Goal: Task Accomplishment & Management: Complete application form

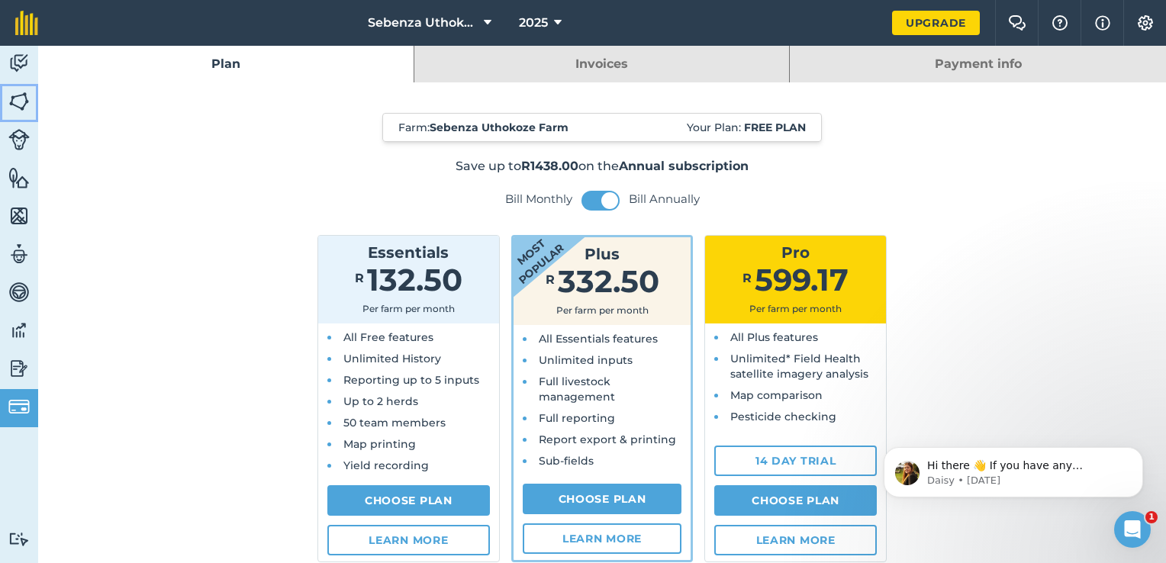
click at [18, 102] on img at bounding box center [18, 101] width 21 height 23
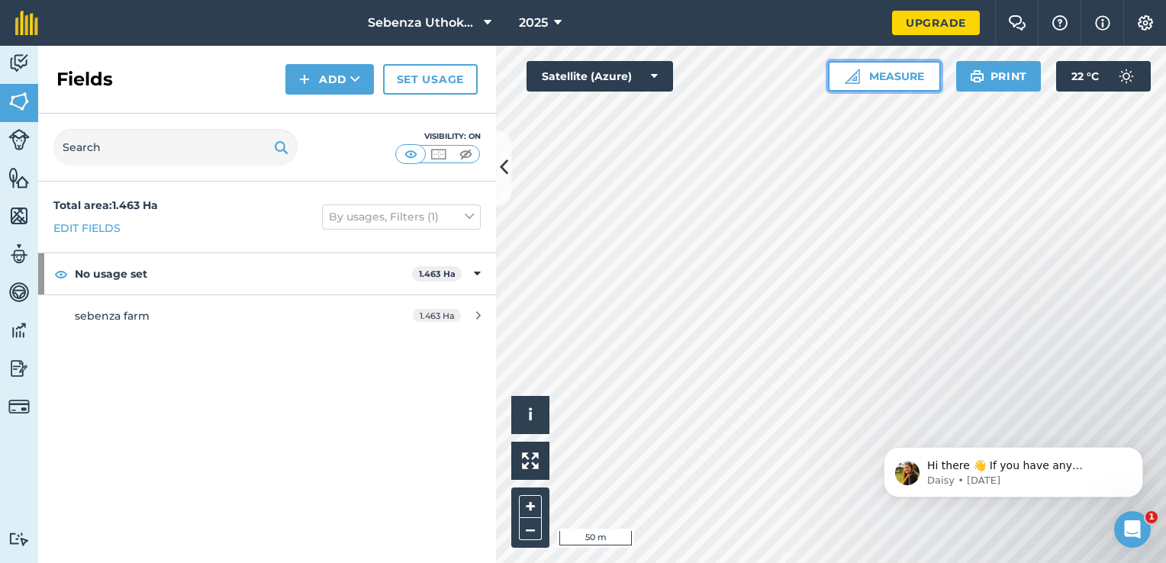
click at [878, 88] on button "Measure" at bounding box center [884, 76] width 113 height 31
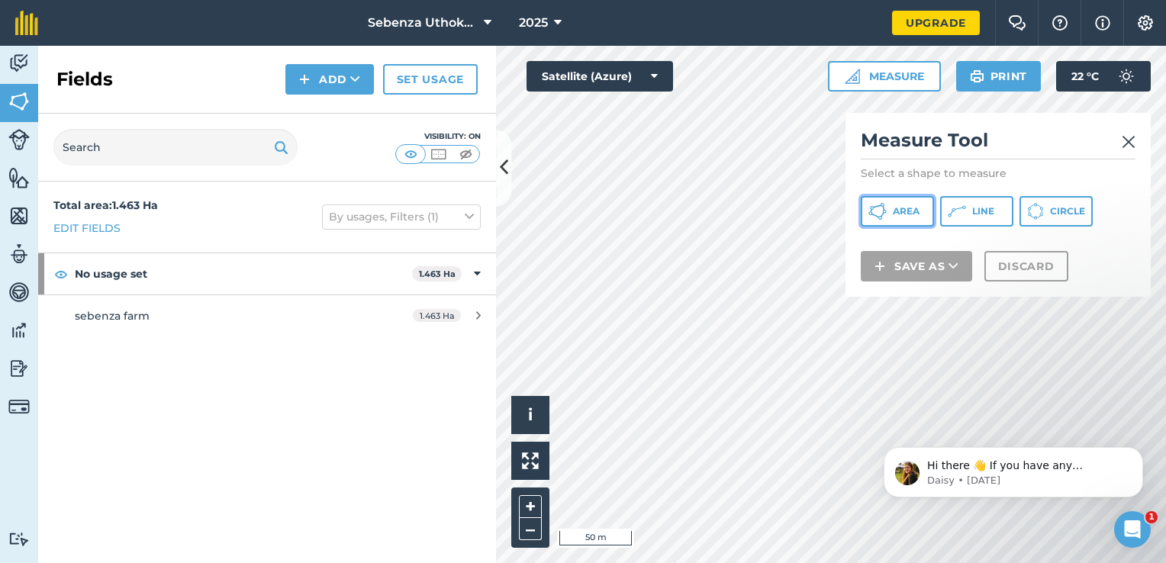
click at [895, 210] on span "Area" at bounding box center [906, 211] width 27 height 12
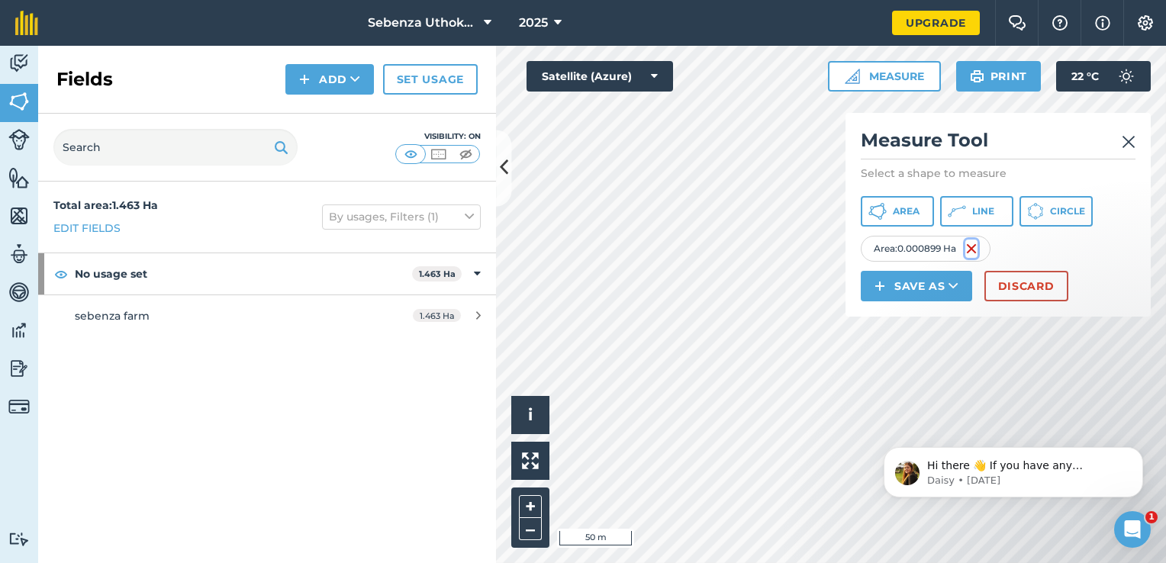
click at [968, 250] on img at bounding box center [971, 249] width 12 height 18
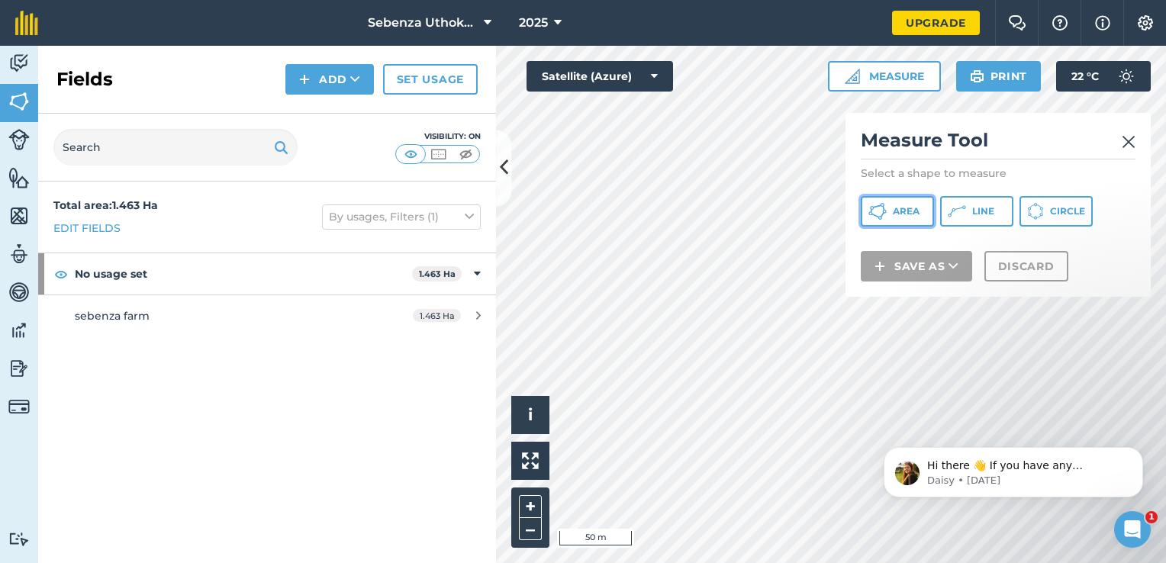
click at [897, 210] on span "Area" at bounding box center [906, 211] width 27 height 12
click at [1128, 143] on img at bounding box center [1129, 142] width 14 height 18
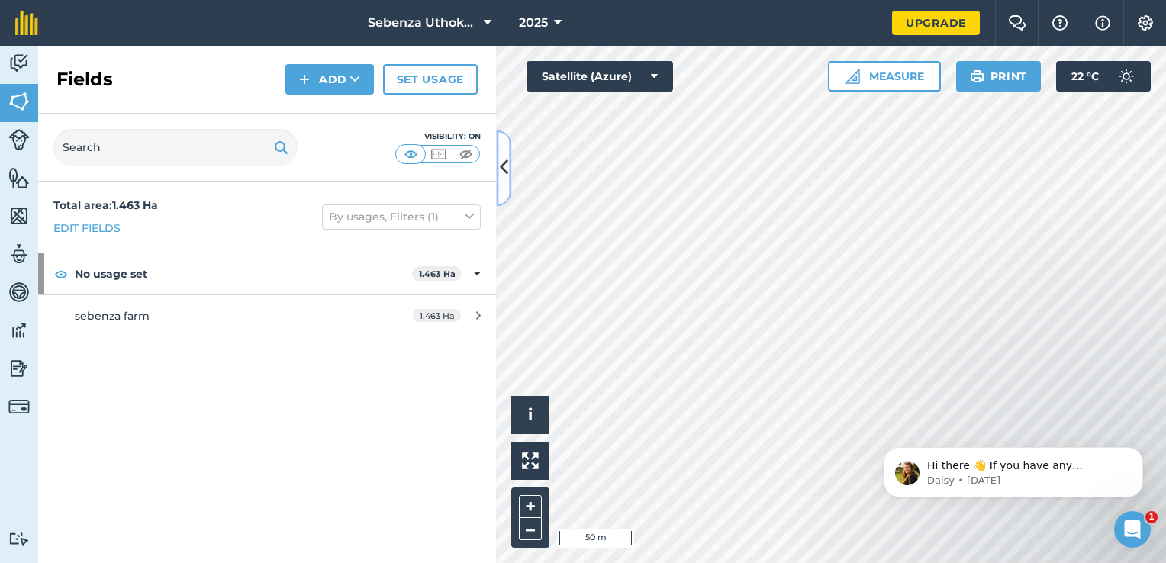
click at [508, 162] on button at bounding box center [503, 168] width 15 height 76
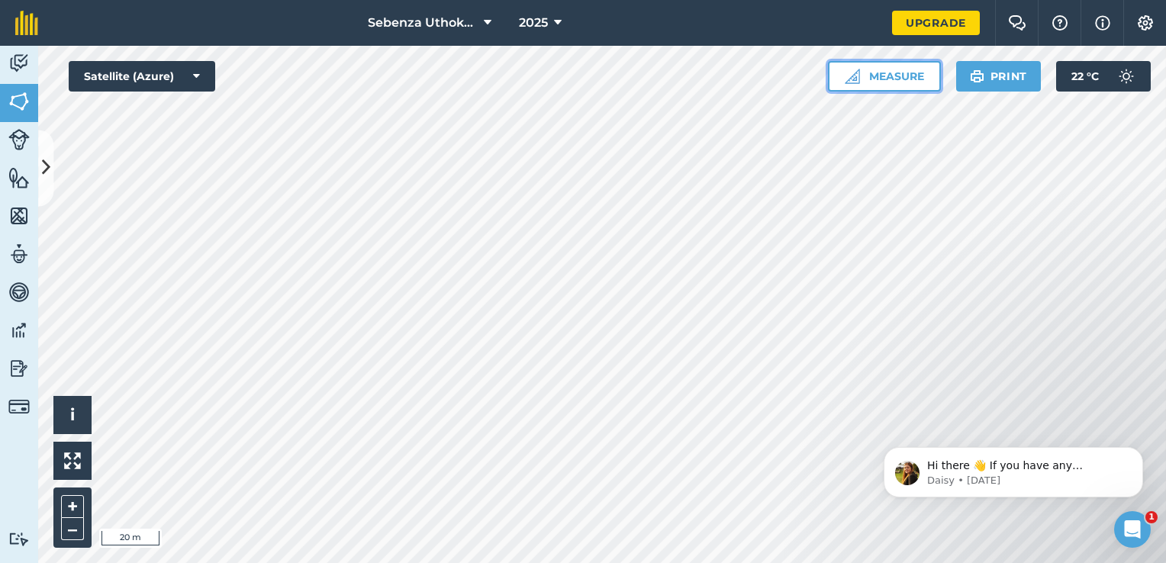
click at [868, 76] on button "Measure" at bounding box center [884, 76] width 113 height 31
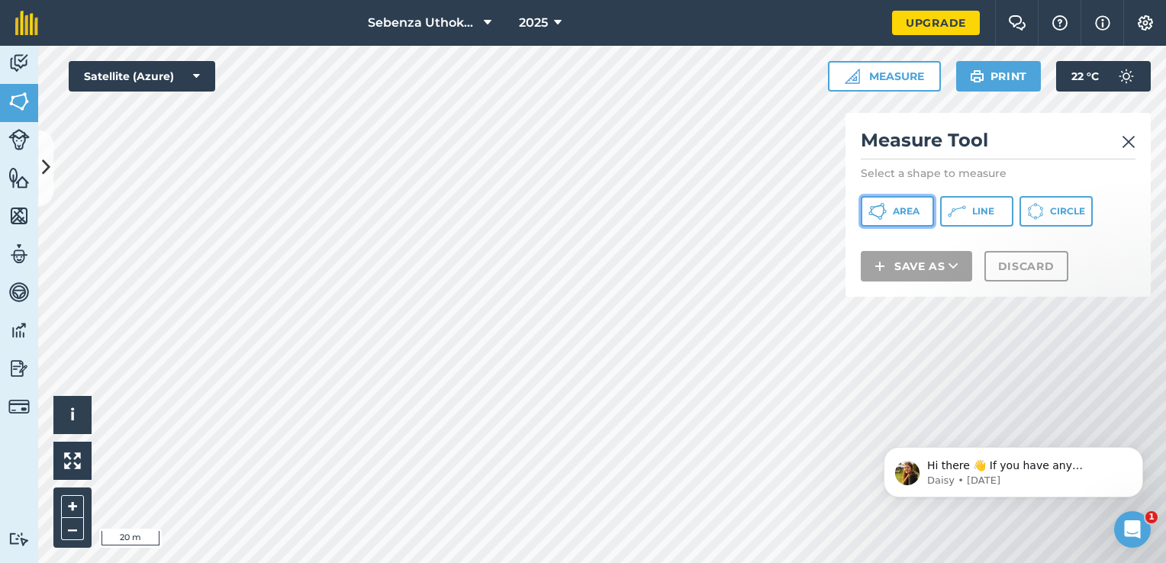
click at [888, 221] on button "Area" at bounding box center [897, 211] width 73 height 31
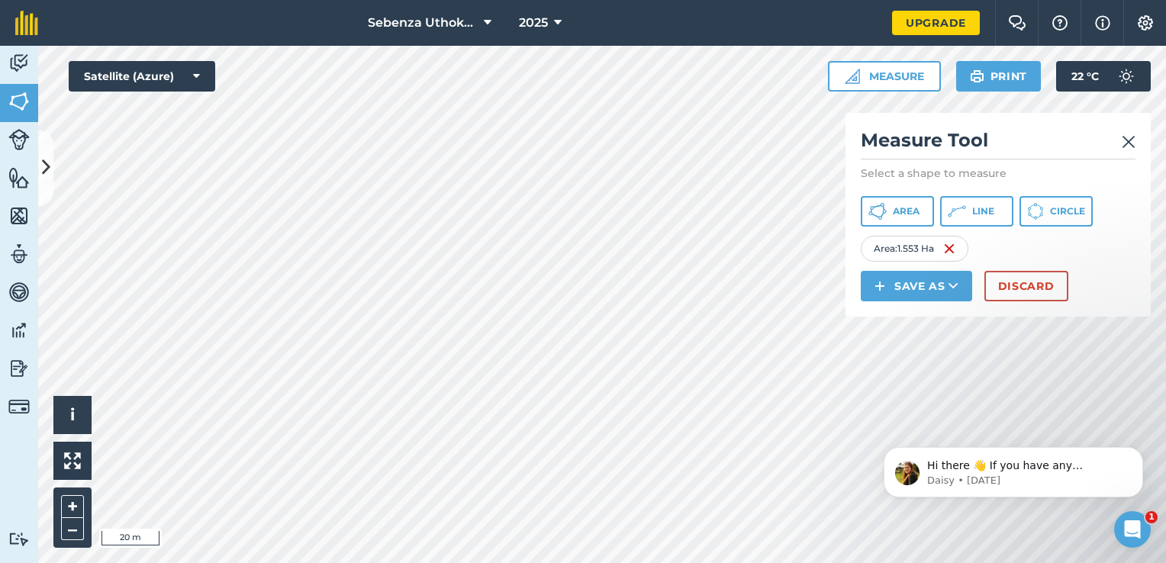
click at [1127, 142] on img at bounding box center [1129, 142] width 14 height 18
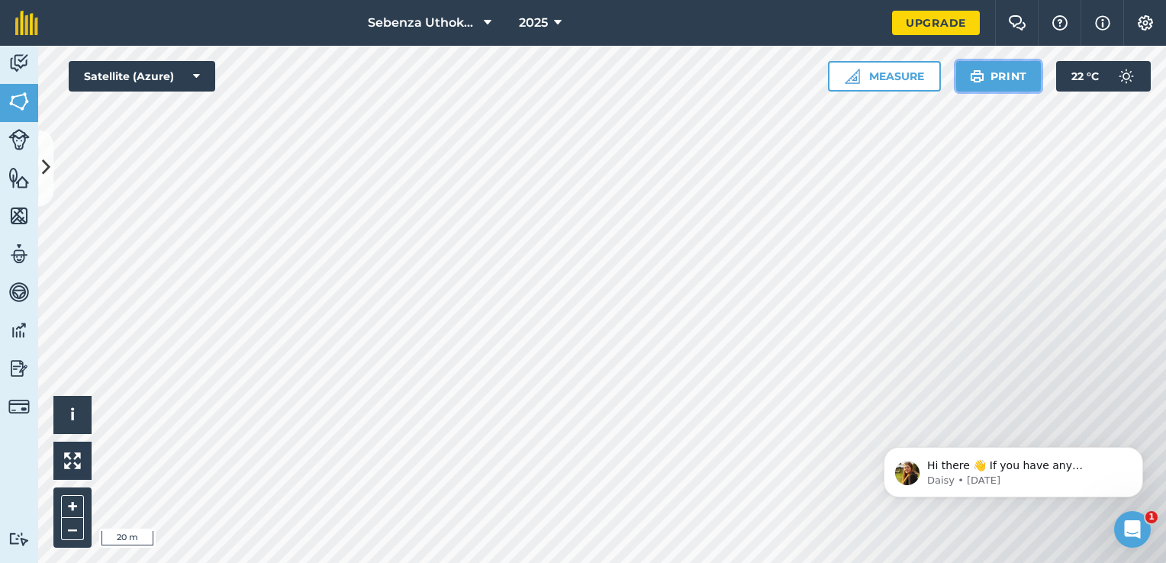
click at [991, 83] on button "Print" at bounding box center [998, 76] width 85 height 31
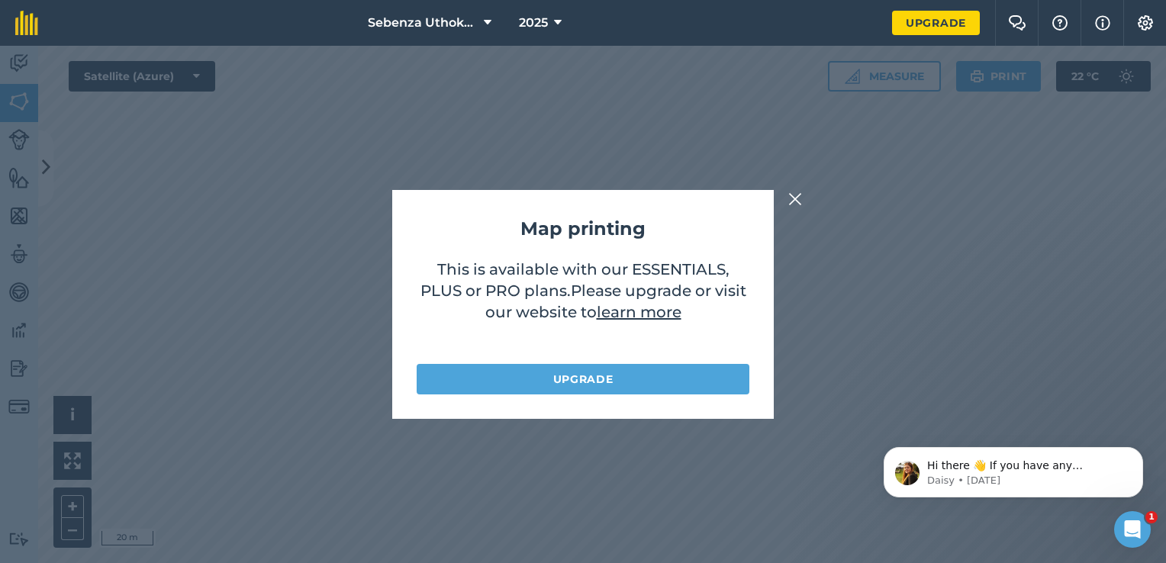
click at [800, 197] on img at bounding box center [795, 199] width 14 height 18
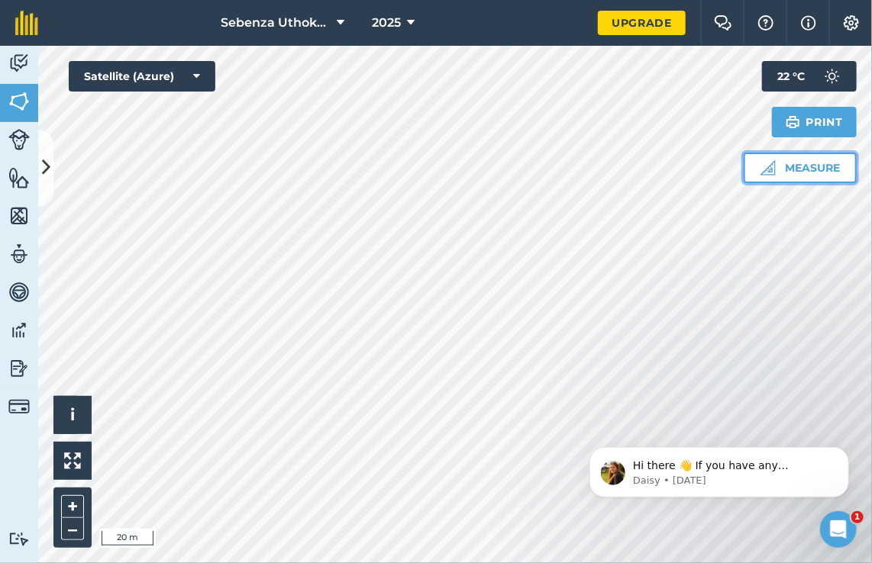
click at [772, 171] on img at bounding box center [767, 167] width 15 height 15
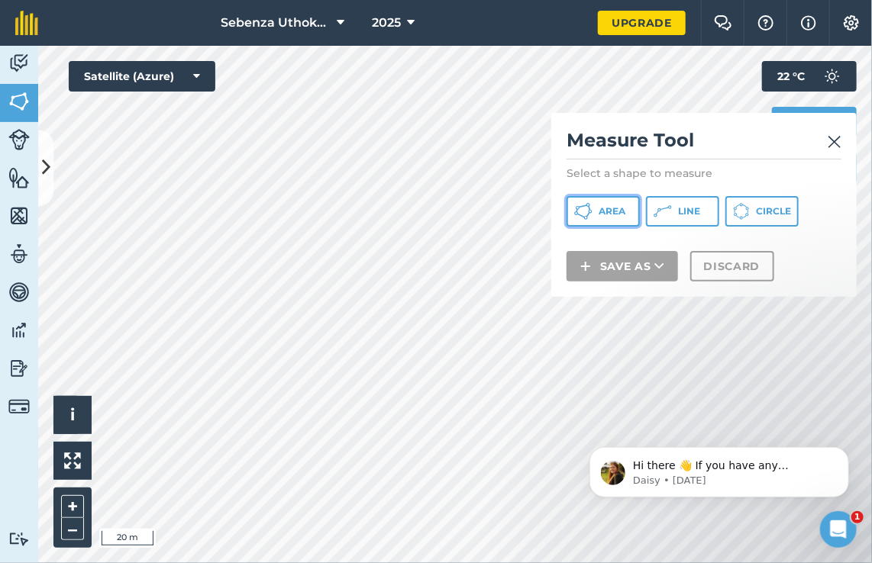
click at [611, 212] on span "Area" at bounding box center [611, 211] width 27 height 12
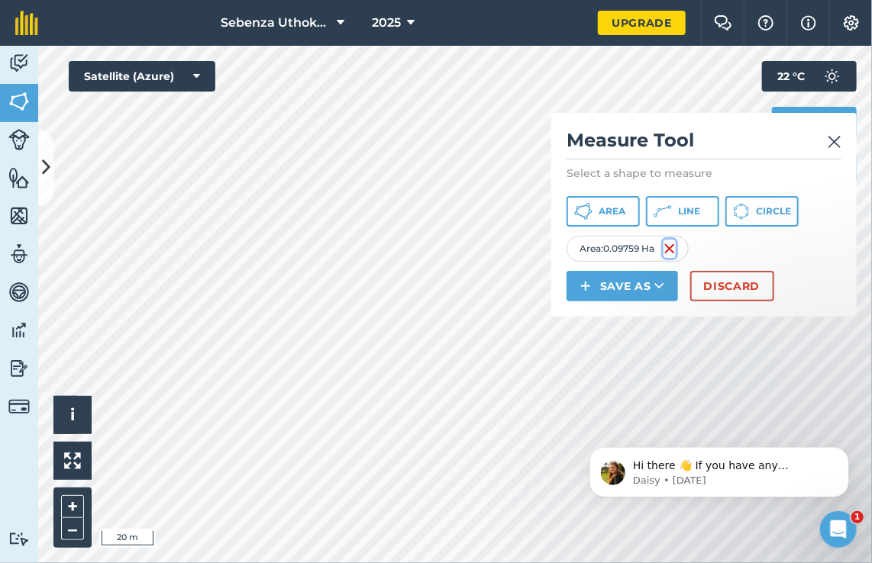
click at [668, 246] on img at bounding box center [669, 249] width 12 height 18
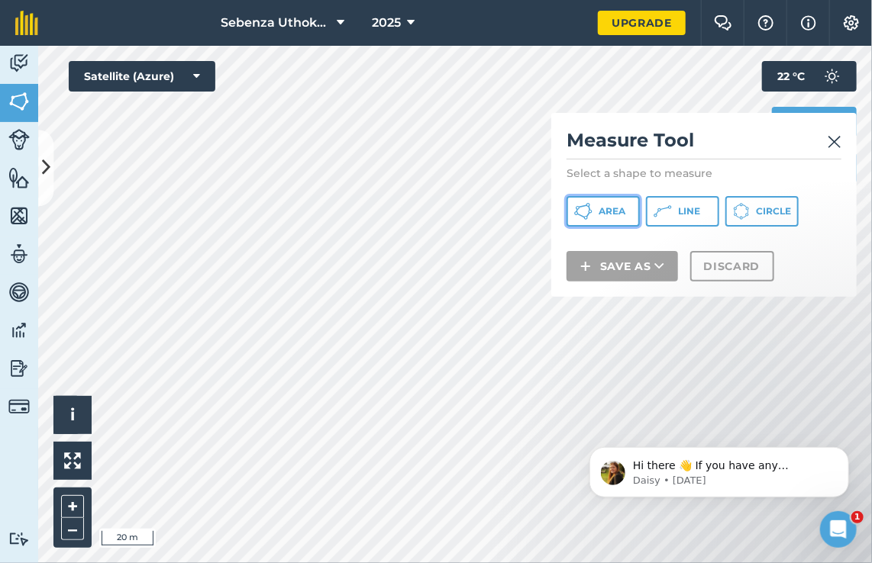
click at [601, 201] on button "Area" at bounding box center [602, 211] width 73 height 31
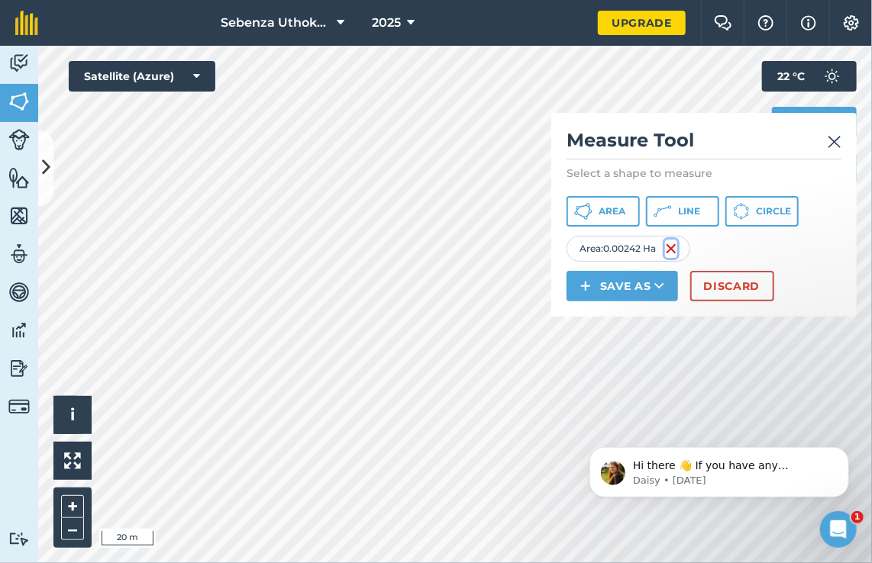
click at [672, 249] on img at bounding box center [671, 249] width 12 height 18
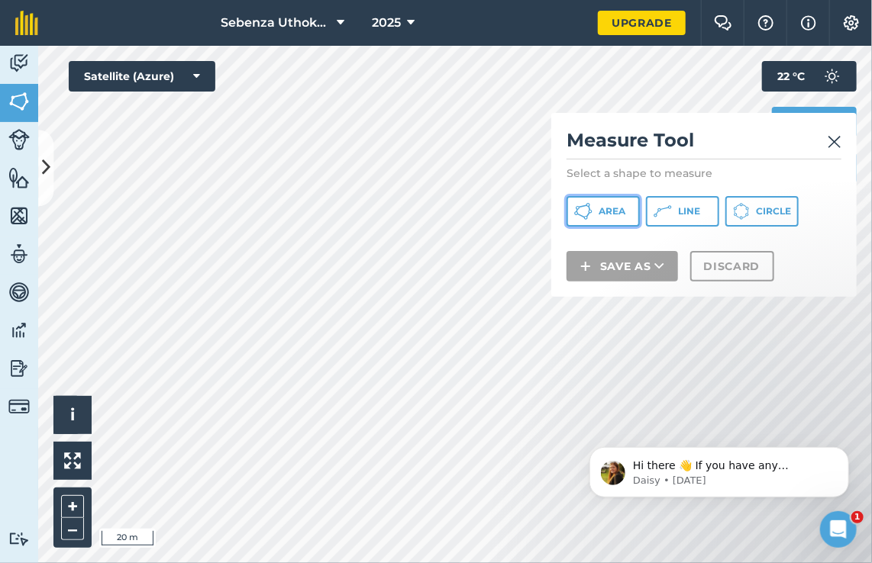
click at [606, 206] on span "Area" at bounding box center [611, 211] width 27 height 12
click at [576, 517] on html "Hi there 👋 If you have any questions about our pricing or which plan is right f…" at bounding box center [717, 467] width 305 height 107
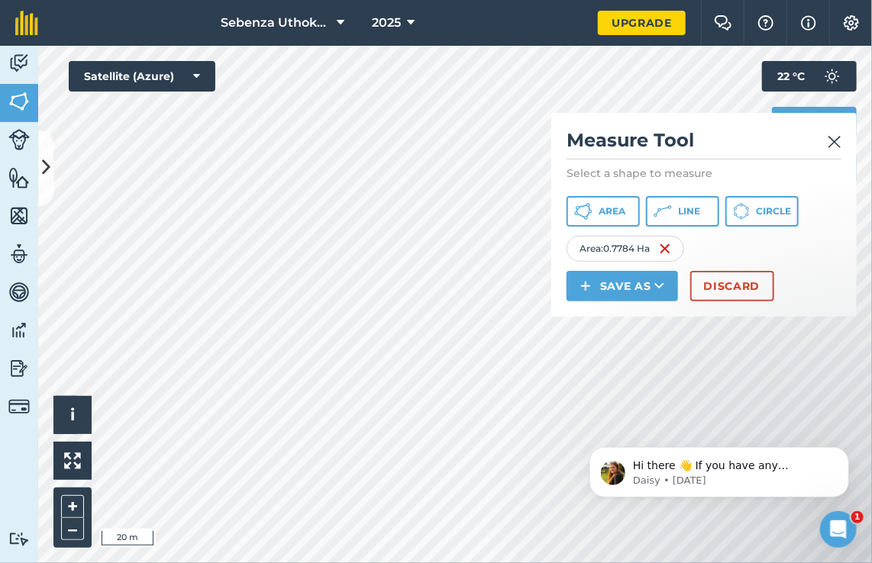
click at [639, 308] on div "Click to start drawing i © 2025 TomTom, Microsoft 20 m + – Satellite (Azure) Me…" at bounding box center [454, 304] width 833 height 517
click at [620, 292] on button "Save as" at bounding box center [621, 286] width 111 height 31
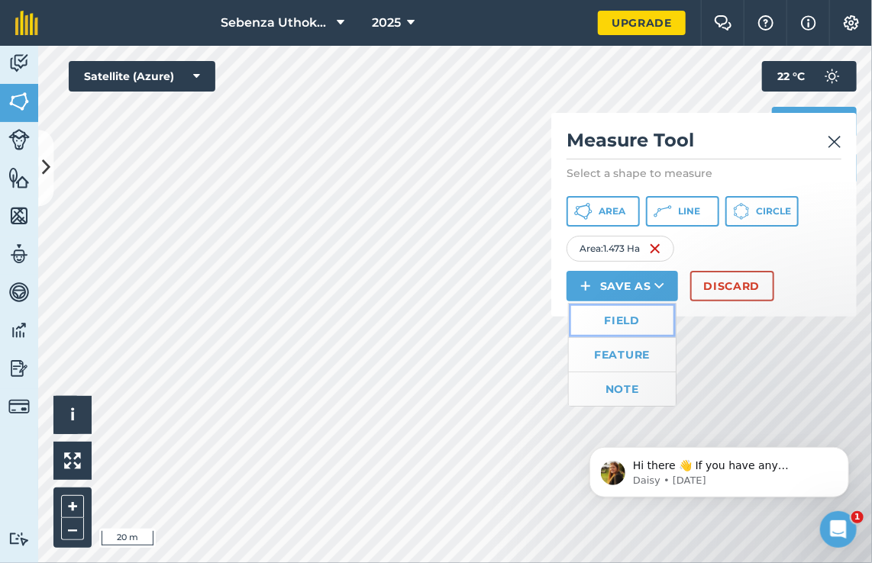
click at [622, 321] on link "Field" at bounding box center [622, 321] width 107 height 34
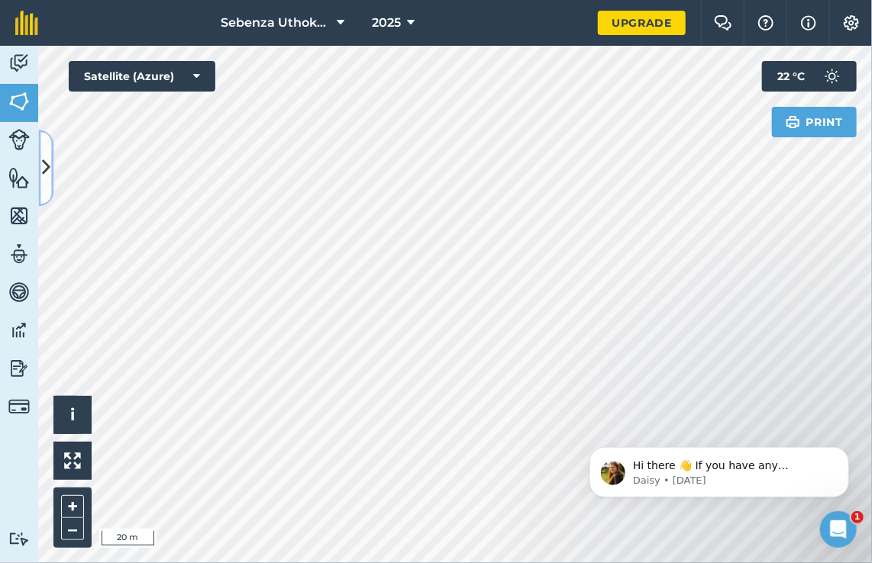
click at [43, 167] on icon at bounding box center [46, 168] width 8 height 27
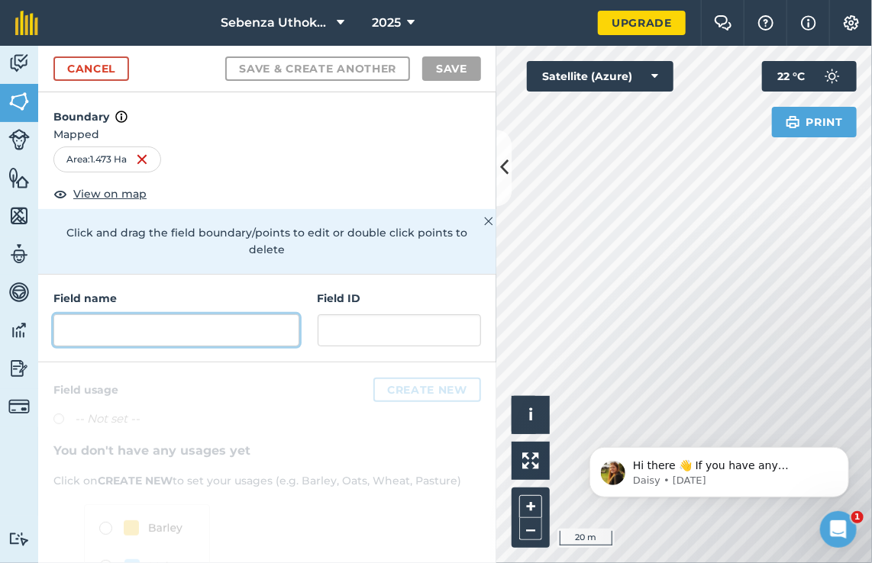
click at [120, 333] on input "text" at bounding box center [176, 330] width 246 height 32
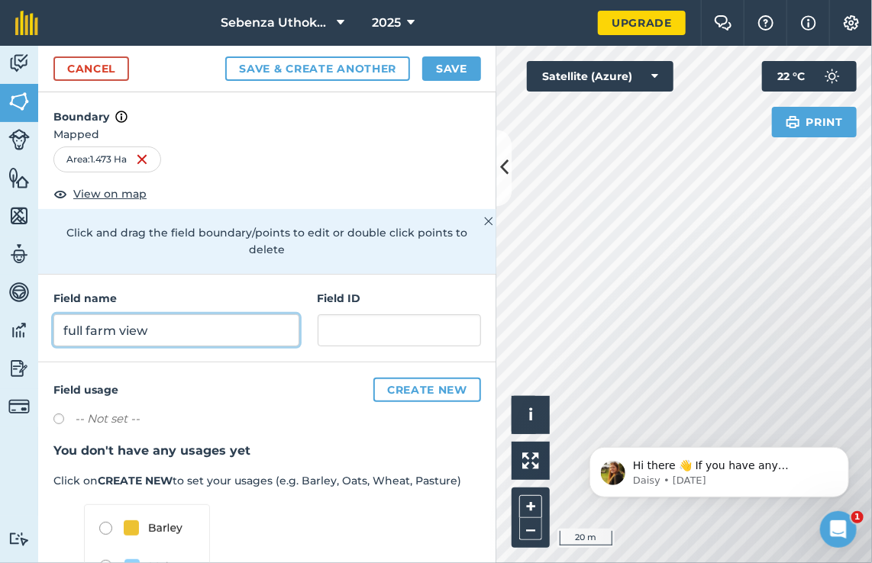
type input "full farm view"
click at [225, 56] on button "Save & Create Another" at bounding box center [317, 68] width 185 height 24
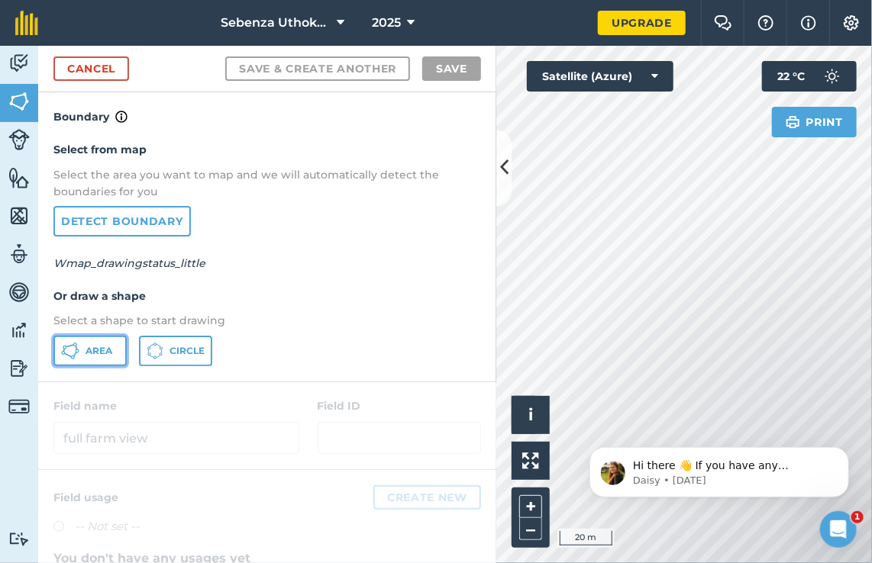
click at [94, 351] on span "Area" at bounding box center [98, 351] width 27 height 12
click at [504, 170] on icon at bounding box center [504, 168] width 8 height 27
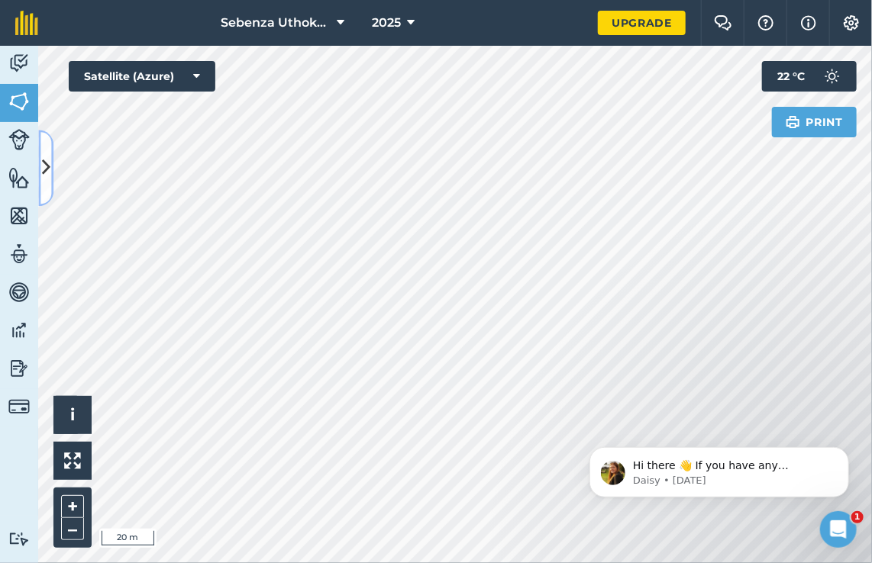
click at [47, 172] on icon at bounding box center [46, 168] width 8 height 27
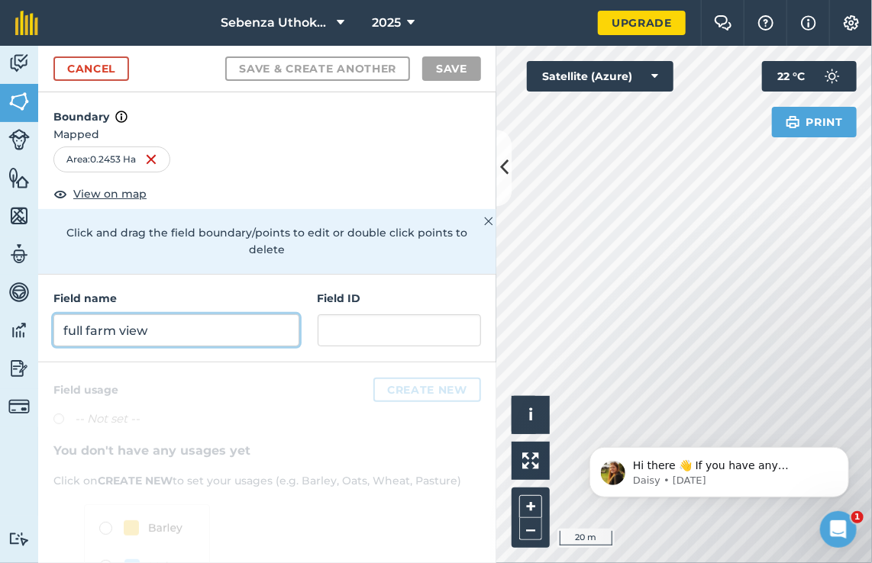
click at [141, 324] on input "full farm view" at bounding box center [176, 330] width 246 height 32
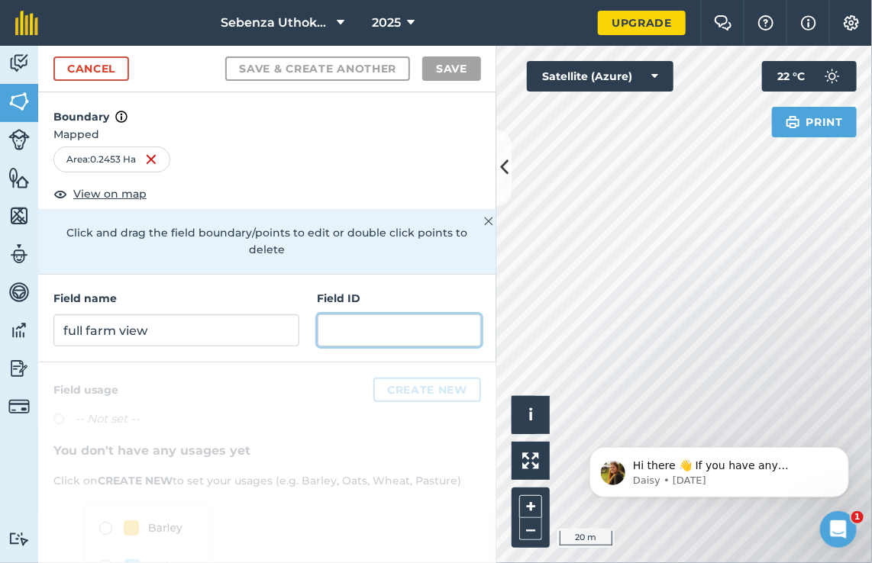
click at [328, 322] on input "text" at bounding box center [398, 330] width 163 height 32
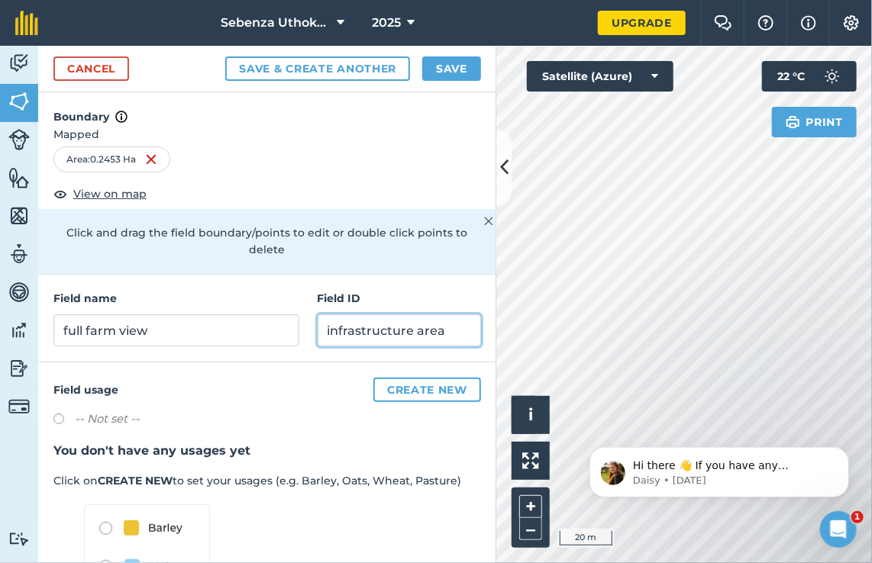
type input "infrastructure area"
click at [355, 52] on div "Cancel Save & Create Another Save" at bounding box center [267, 69] width 458 height 47
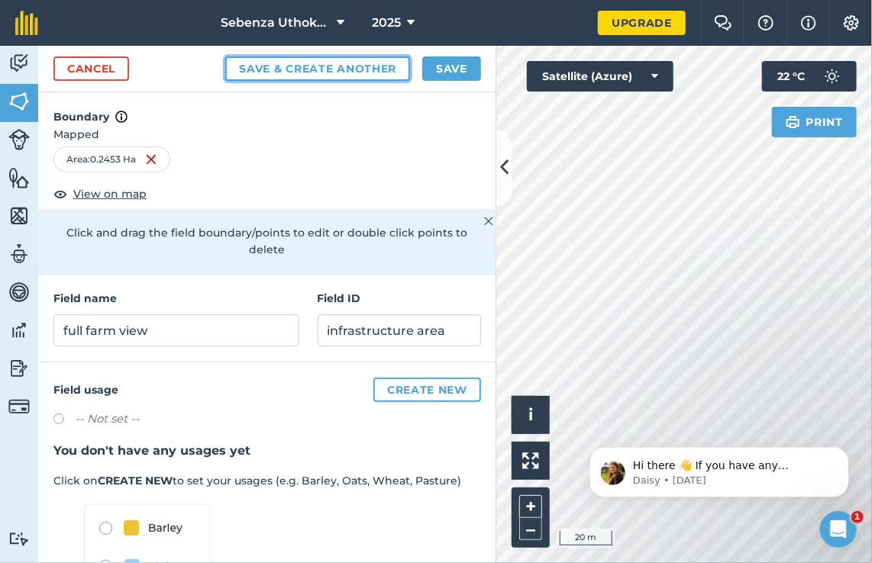
click at [355, 75] on button "Save & Create Another" at bounding box center [317, 68] width 185 height 24
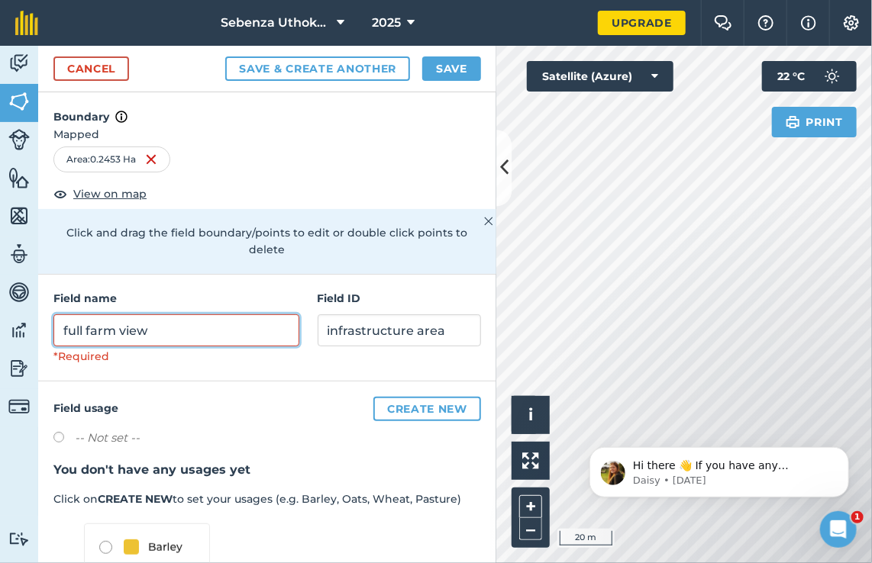
click at [192, 337] on input "full farm view" at bounding box center [176, 330] width 246 height 32
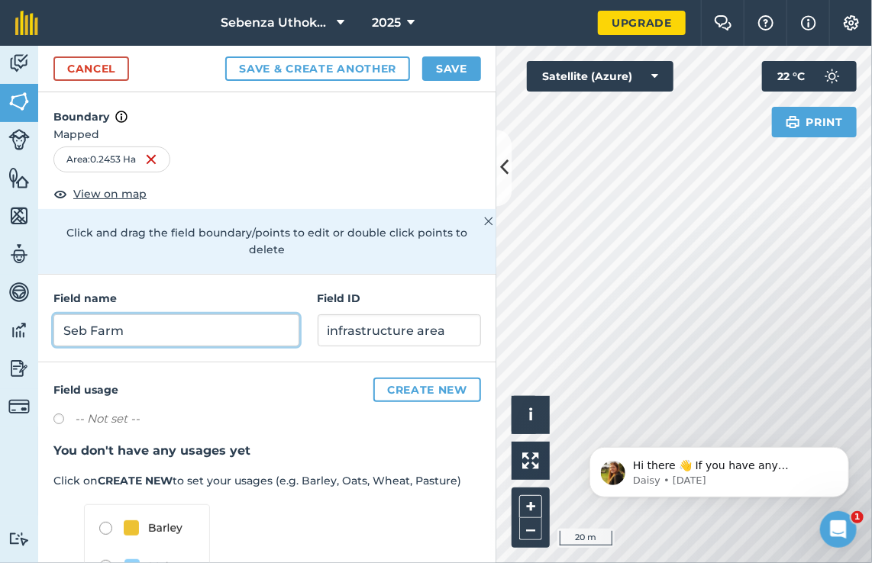
type input "Seb Farm"
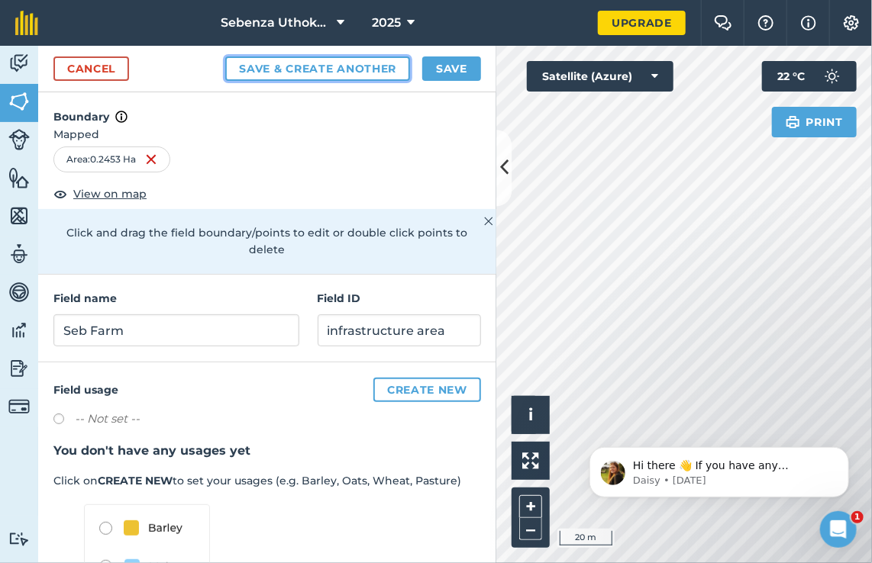
click at [340, 72] on button "Save & Create Another" at bounding box center [317, 68] width 185 height 24
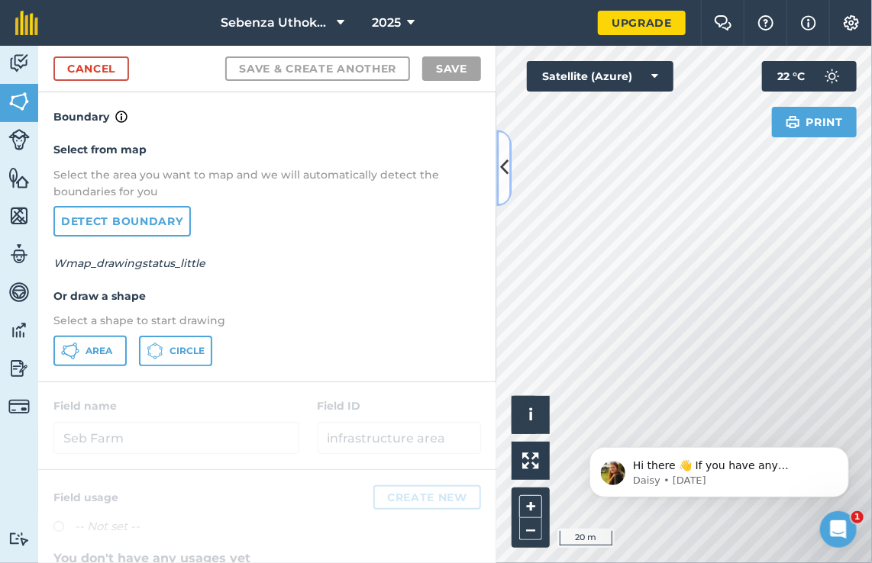
click at [503, 168] on icon at bounding box center [504, 168] width 8 height 27
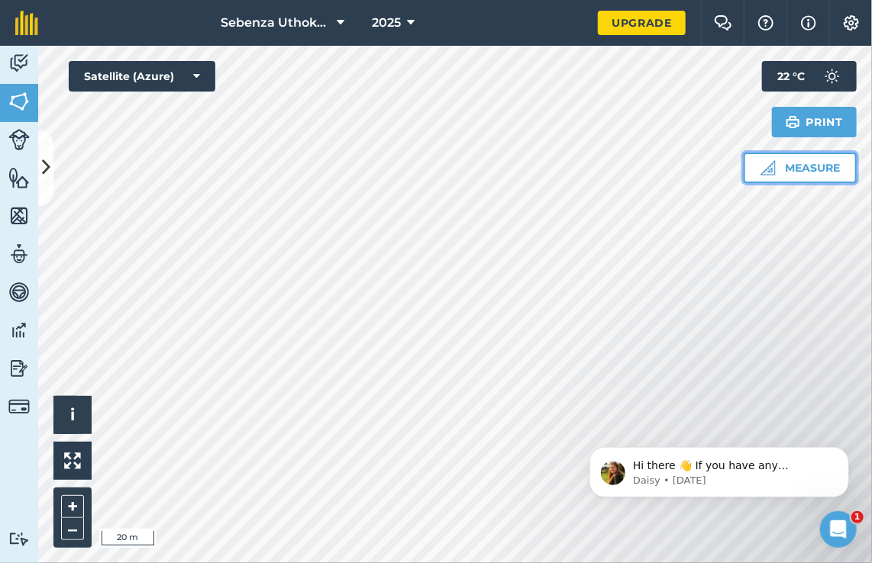
click at [791, 163] on button "Measure" at bounding box center [799, 168] width 113 height 31
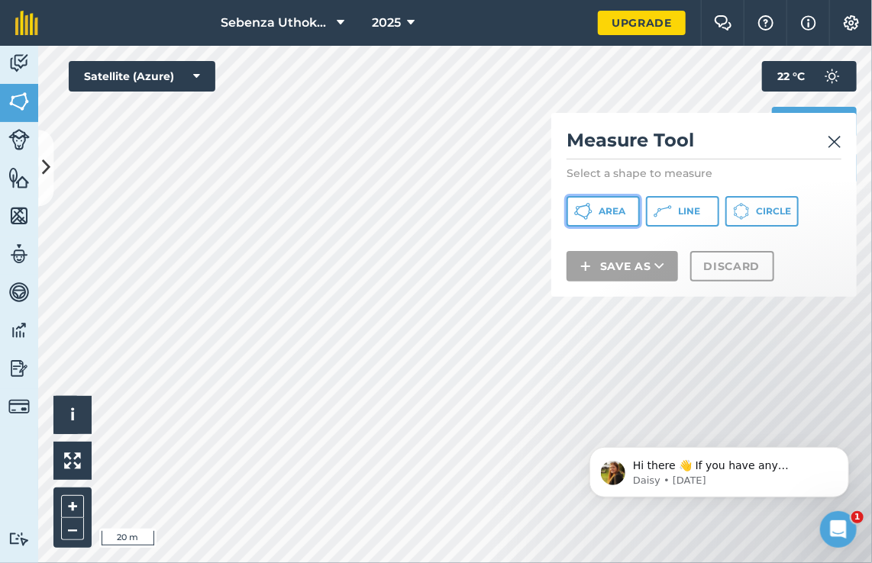
click at [616, 209] on span "Area" at bounding box center [611, 211] width 27 height 12
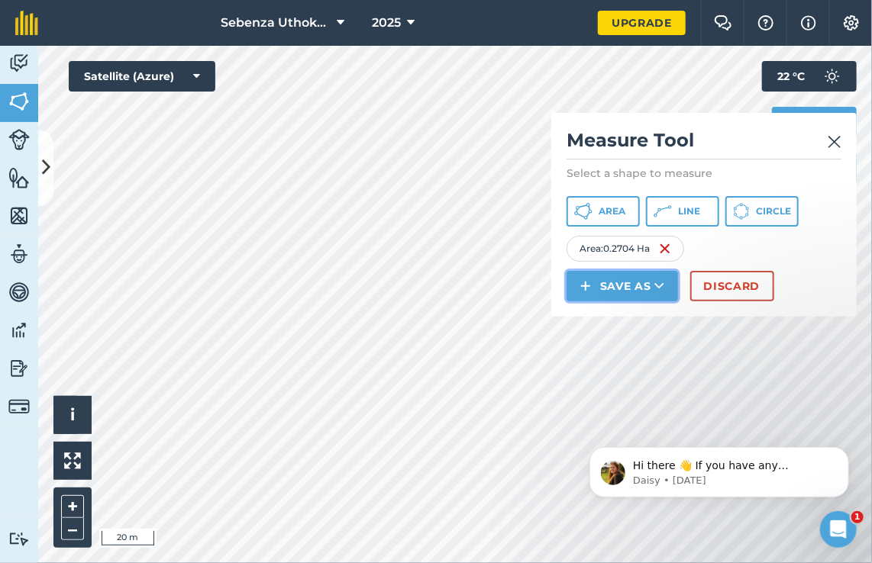
click at [659, 282] on icon at bounding box center [659, 286] width 10 height 15
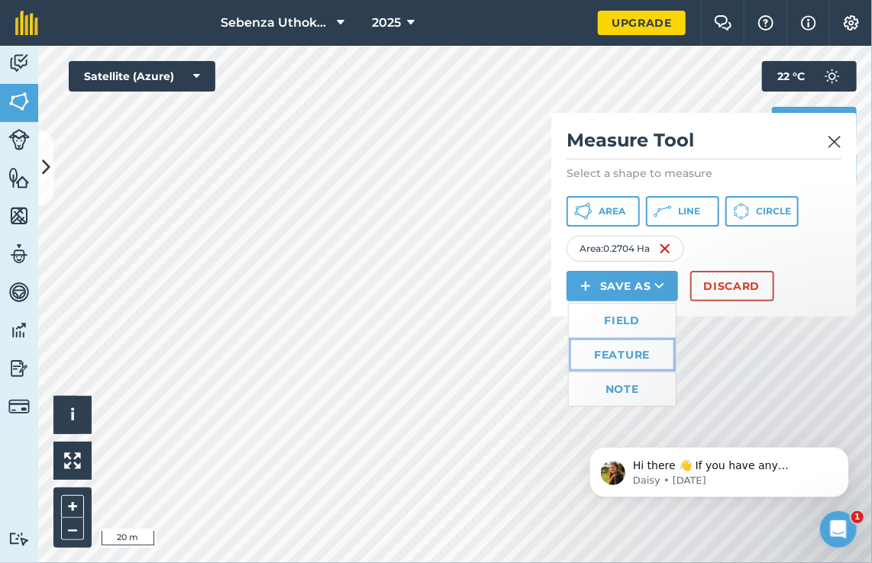
click at [635, 349] on link "Feature" at bounding box center [622, 355] width 107 height 34
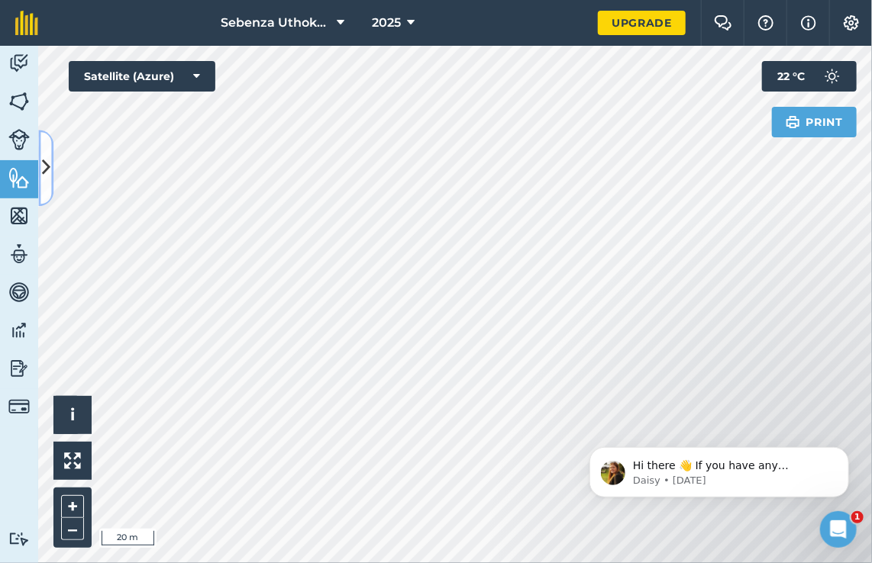
click at [45, 169] on icon at bounding box center [46, 168] width 8 height 27
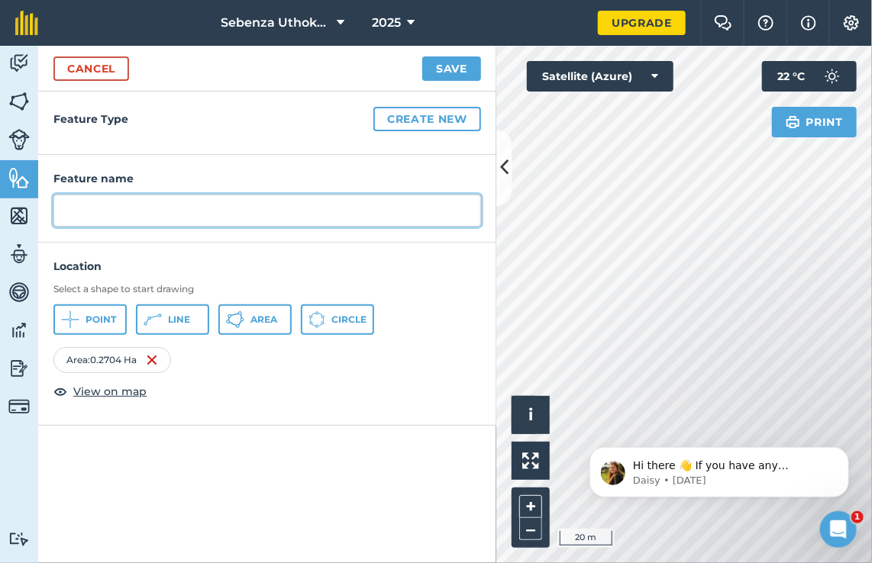
click at [200, 205] on input "text" at bounding box center [266, 211] width 427 height 32
type input "rocky and Watery area"
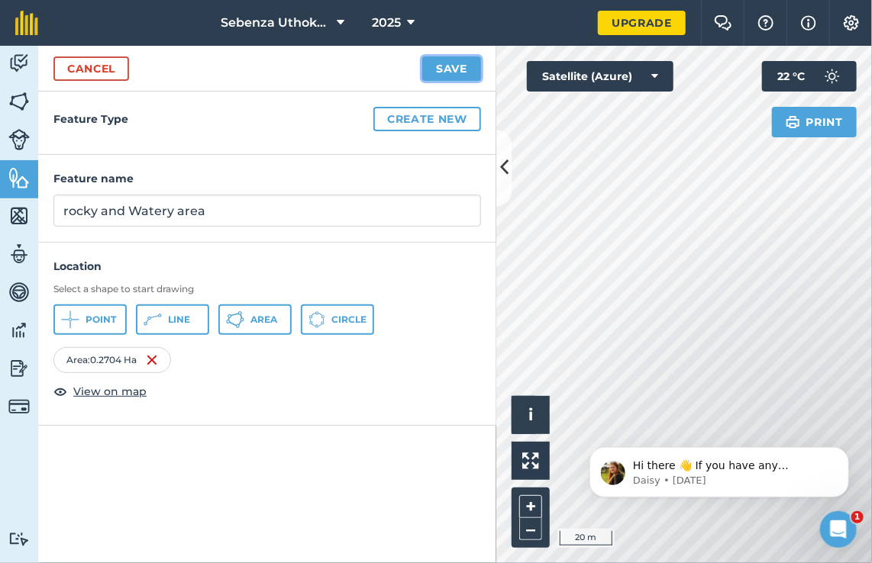
click at [469, 66] on button "Save" at bounding box center [451, 68] width 59 height 24
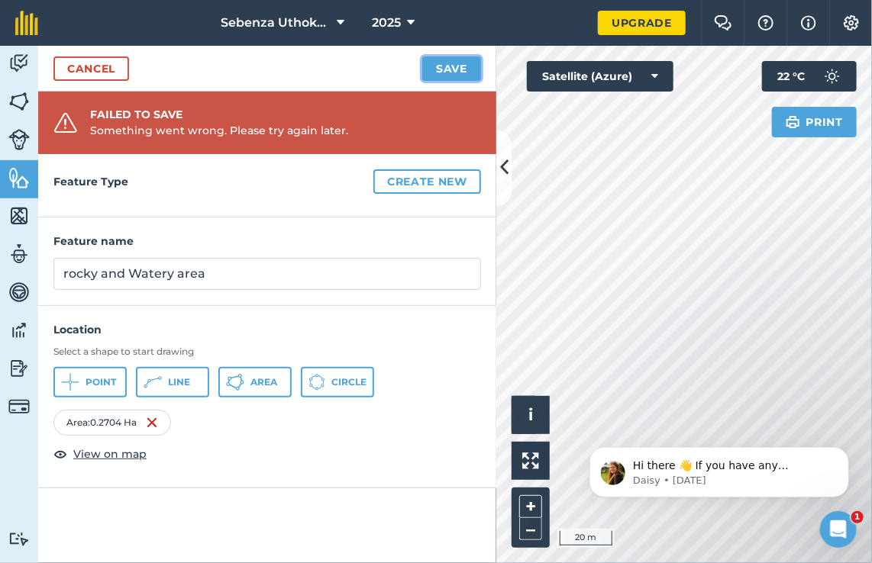
click at [455, 66] on button "Save" at bounding box center [451, 68] width 59 height 24
click at [21, 99] on img at bounding box center [18, 101] width 21 height 23
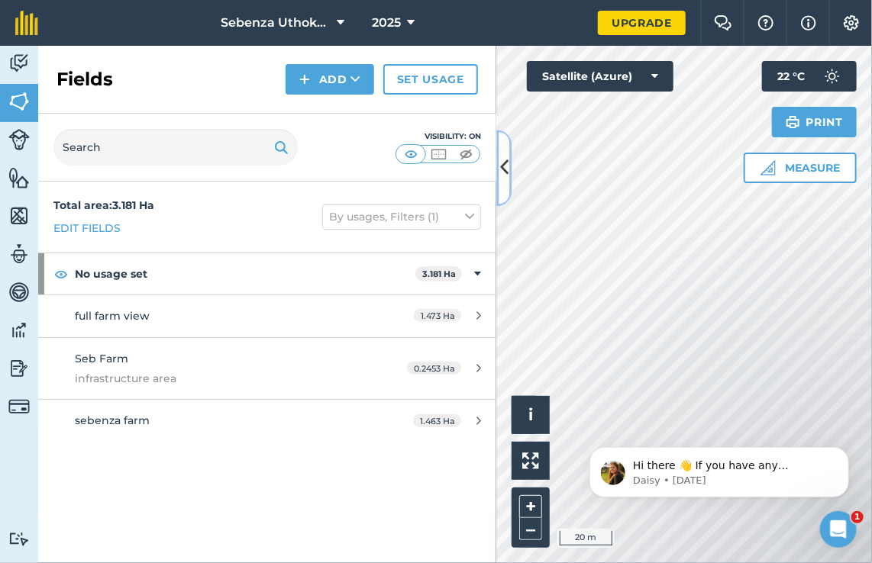
click at [500, 179] on icon at bounding box center [504, 168] width 8 height 27
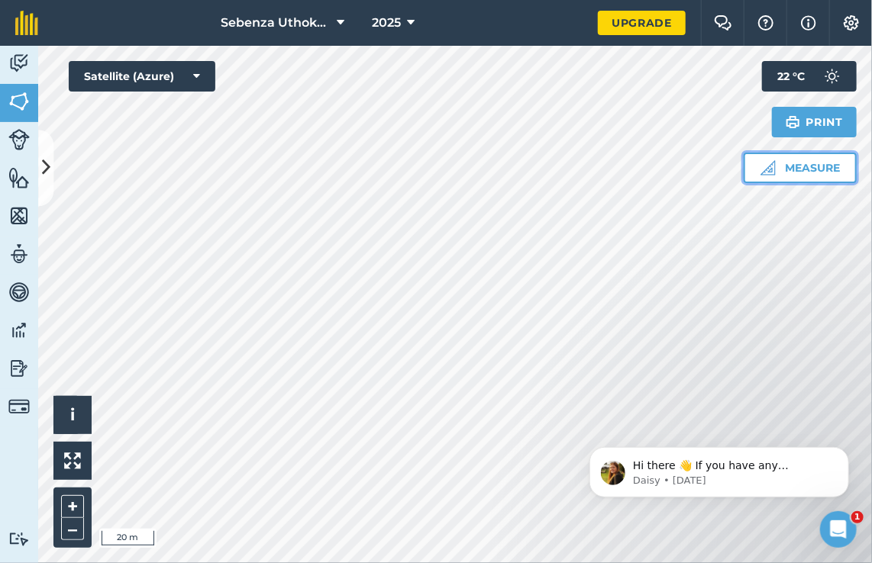
click at [779, 169] on button "Measure" at bounding box center [799, 168] width 113 height 31
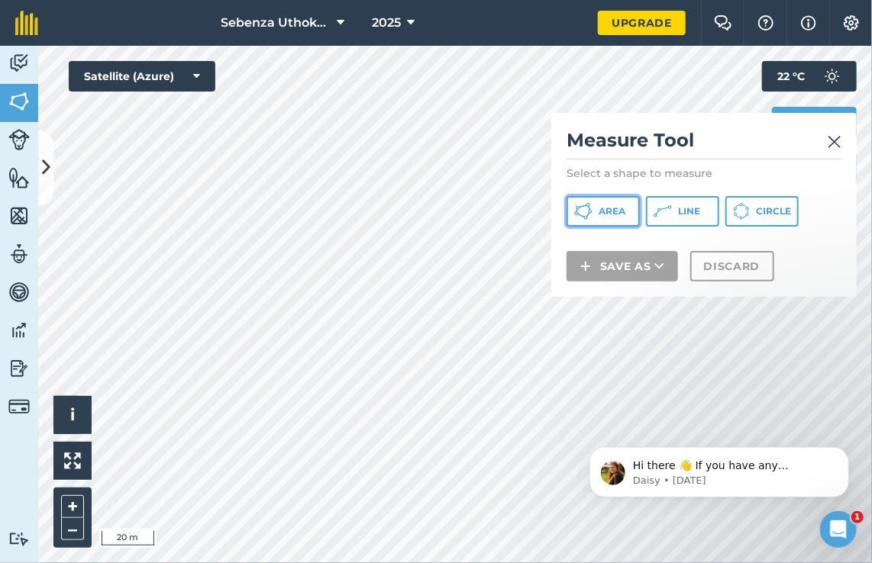
click at [604, 204] on button "Area" at bounding box center [602, 211] width 73 height 31
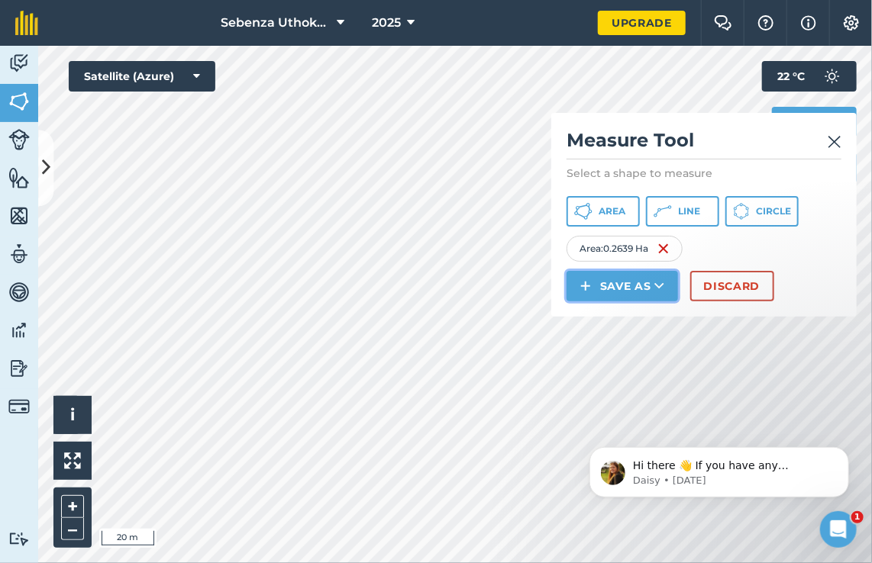
click at [625, 277] on button "Save as" at bounding box center [621, 286] width 111 height 31
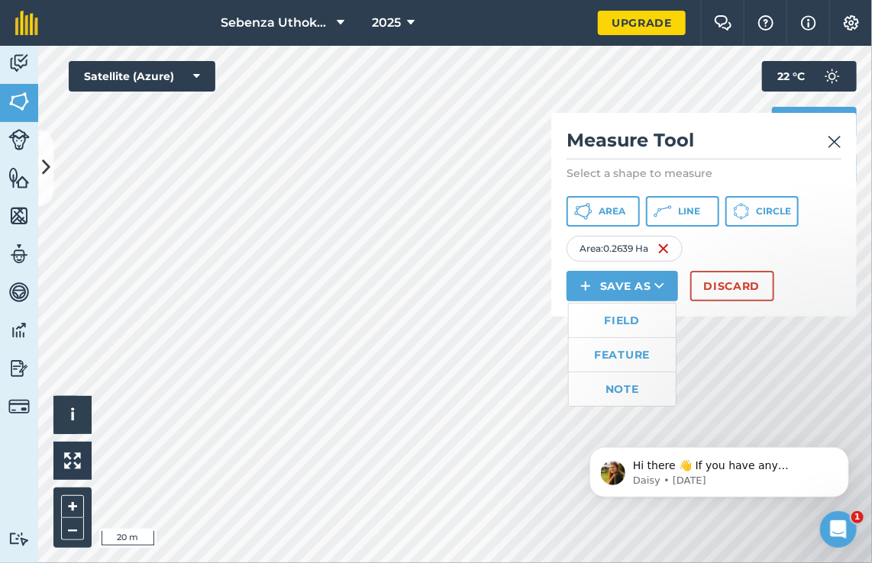
click at [38, 183] on div at bounding box center [454, 304] width 833 height 517
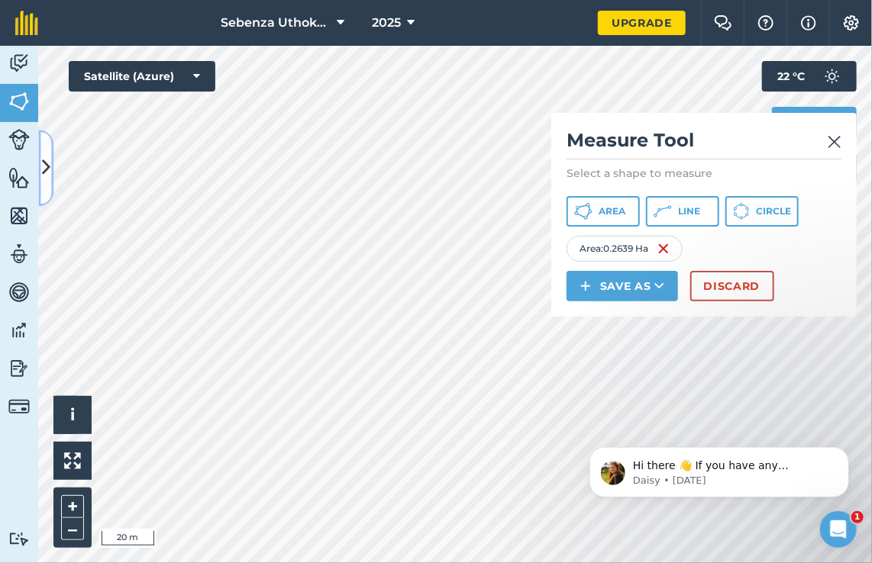
click at [48, 176] on icon at bounding box center [46, 168] width 8 height 27
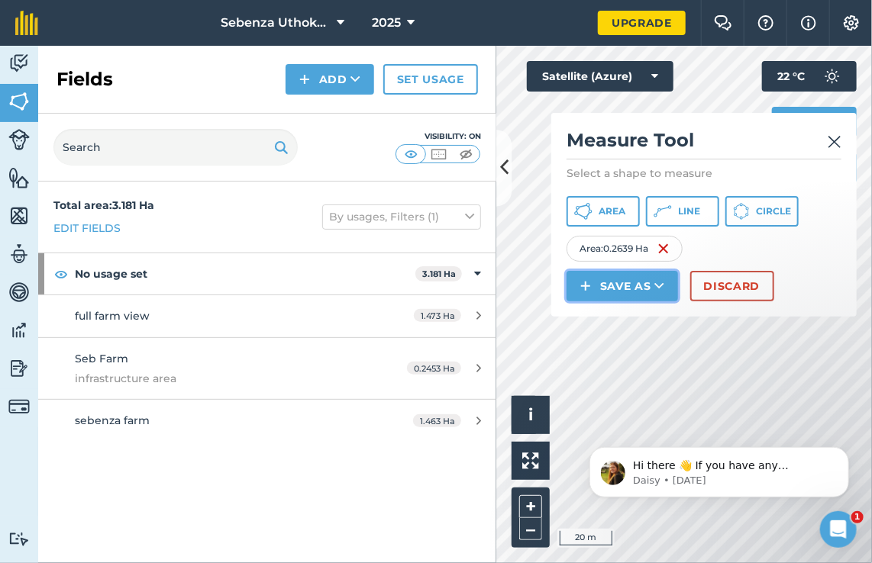
click at [621, 285] on button "Save as" at bounding box center [621, 286] width 111 height 31
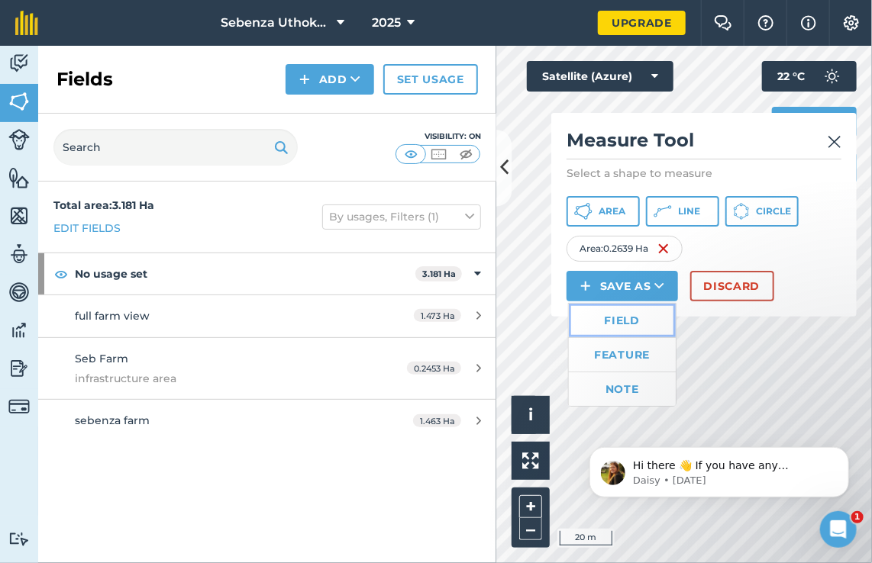
click at [616, 317] on link "Field" at bounding box center [622, 321] width 107 height 34
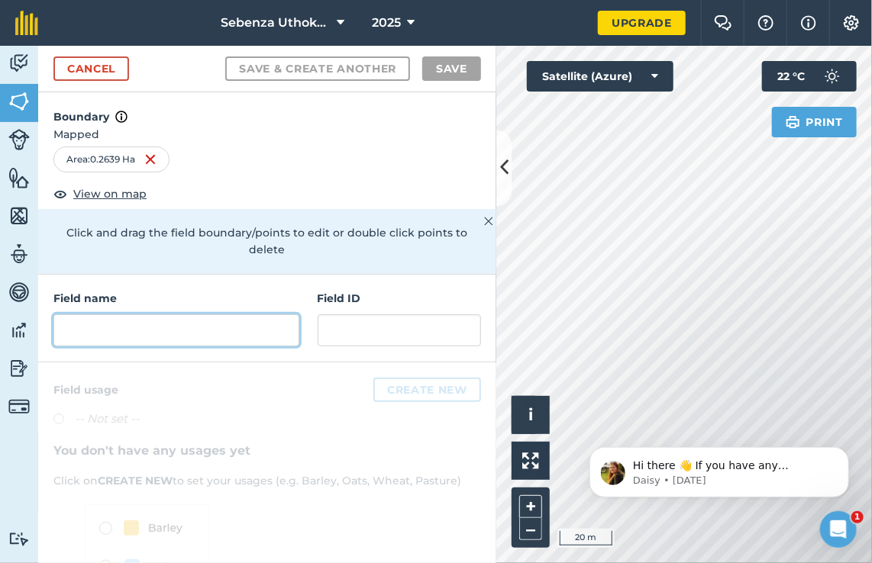
click at [119, 334] on input "text" at bounding box center [176, 330] width 246 height 32
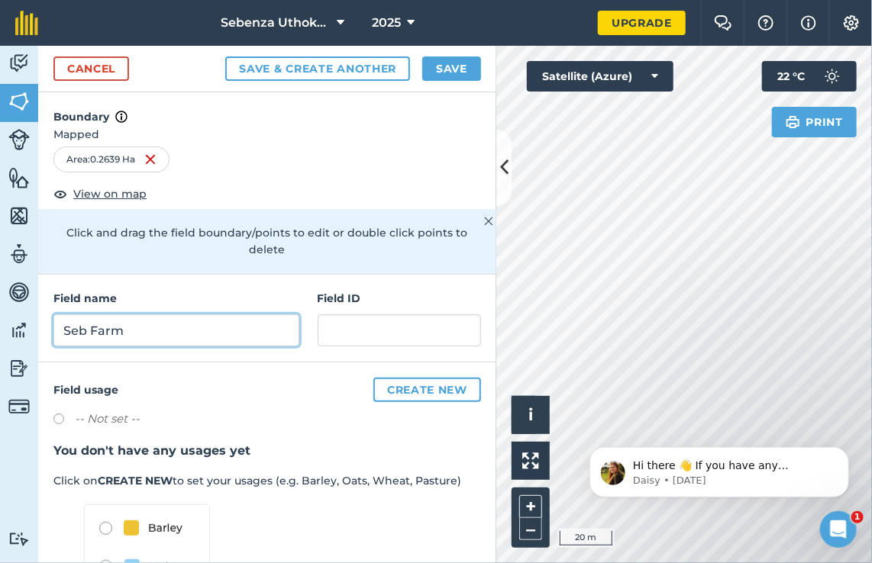
type input "Seb Farm"
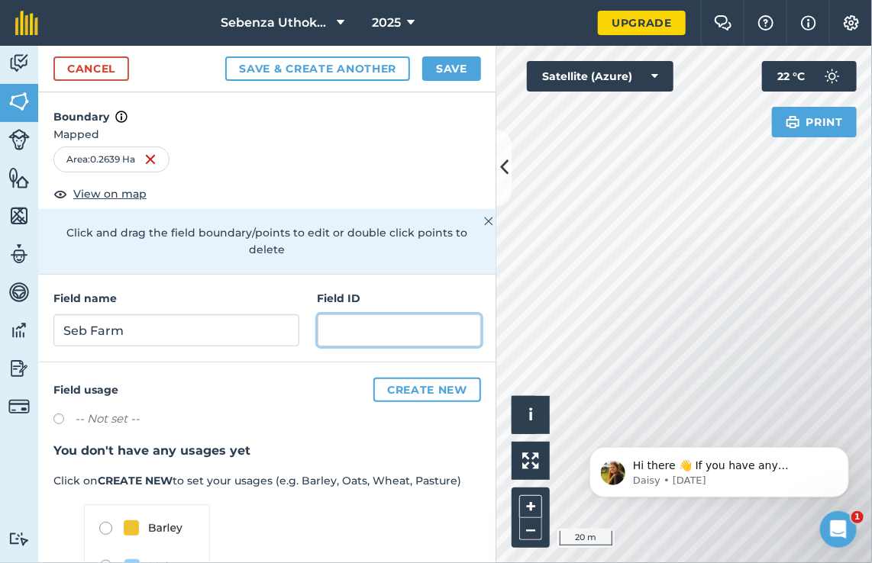
click at [356, 324] on input "text" at bounding box center [398, 330] width 163 height 32
type input "watery and rocky area"
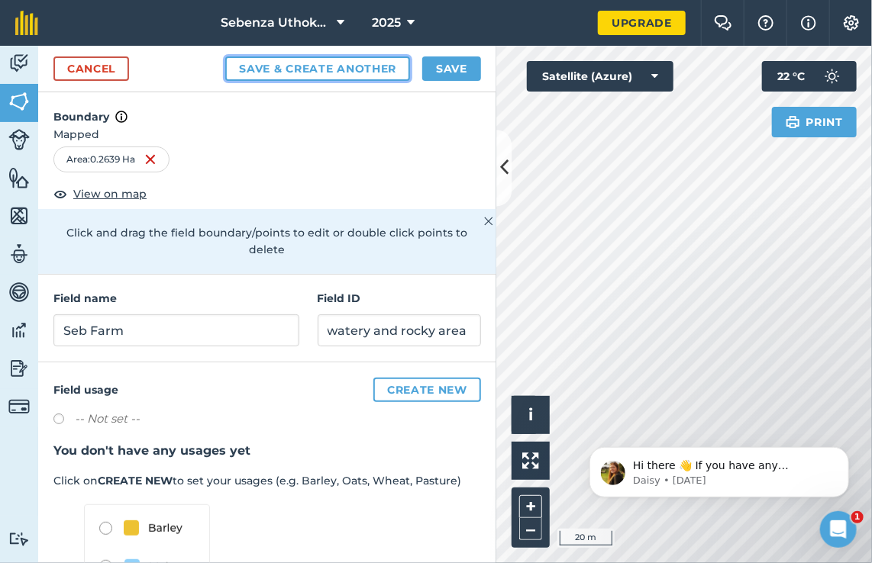
click at [314, 60] on button "Save & Create Another" at bounding box center [317, 68] width 185 height 24
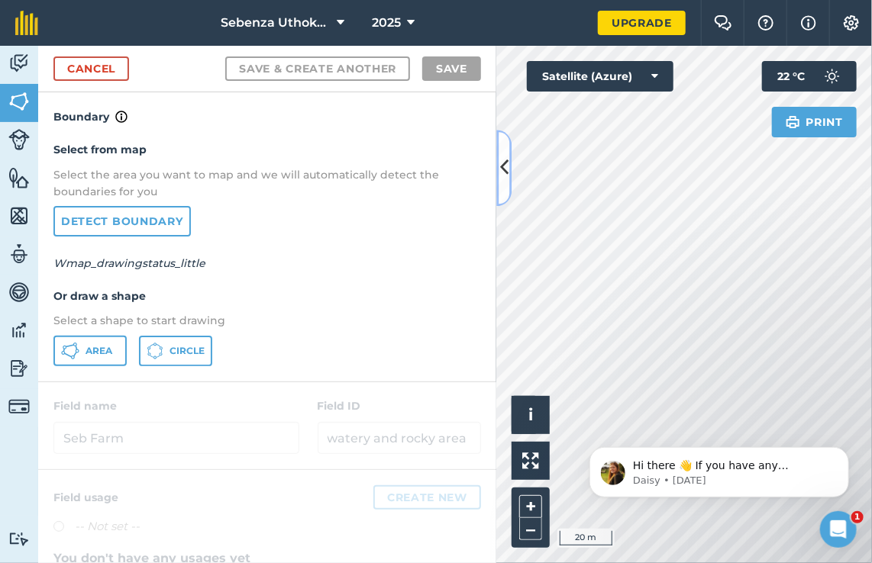
click at [507, 159] on icon at bounding box center [504, 168] width 8 height 27
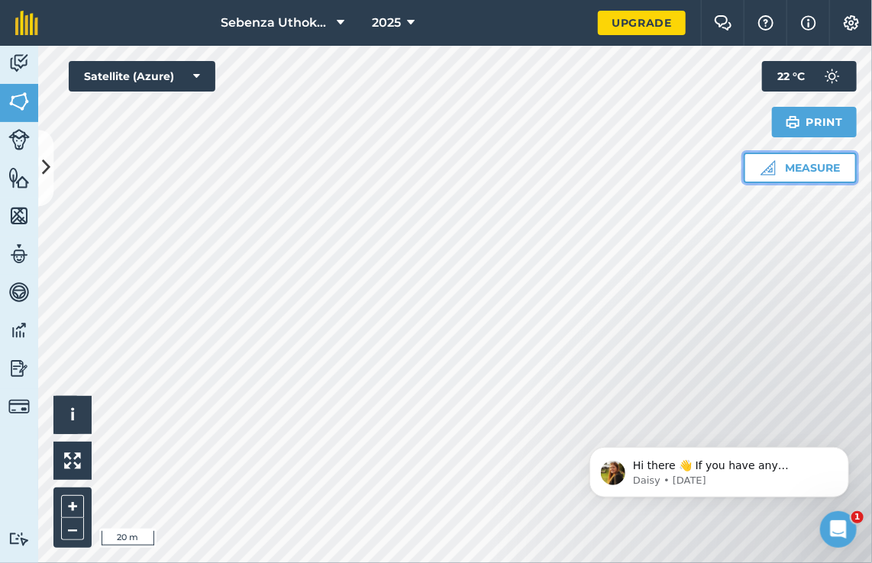
click at [763, 174] on img at bounding box center [767, 167] width 15 height 15
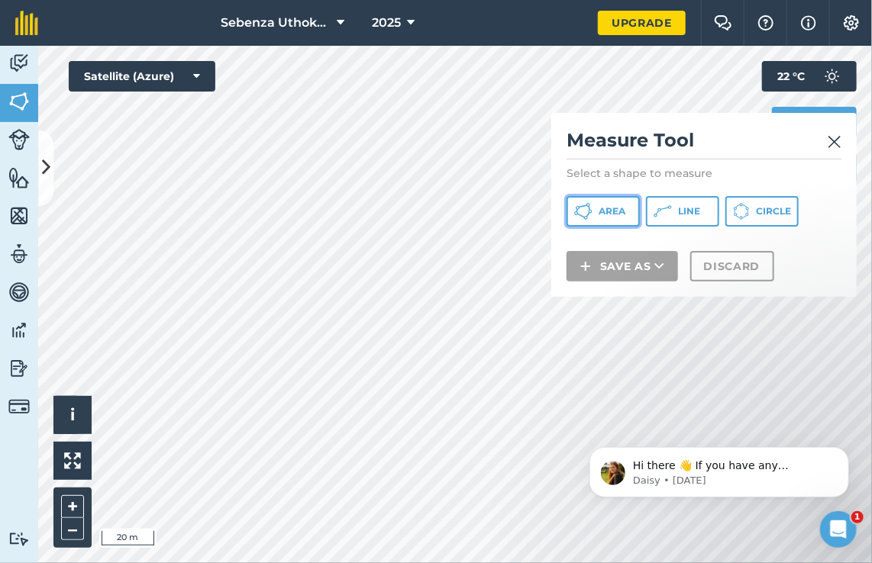
click at [595, 208] on button "Area" at bounding box center [602, 211] width 73 height 31
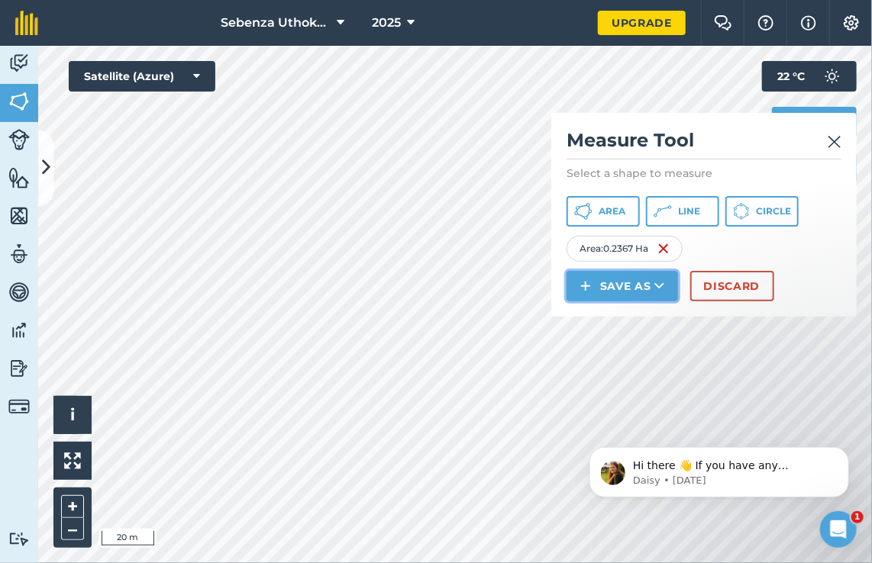
click at [648, 280] on button "Save as" at bounding box center [621, 286] width 111 height 31
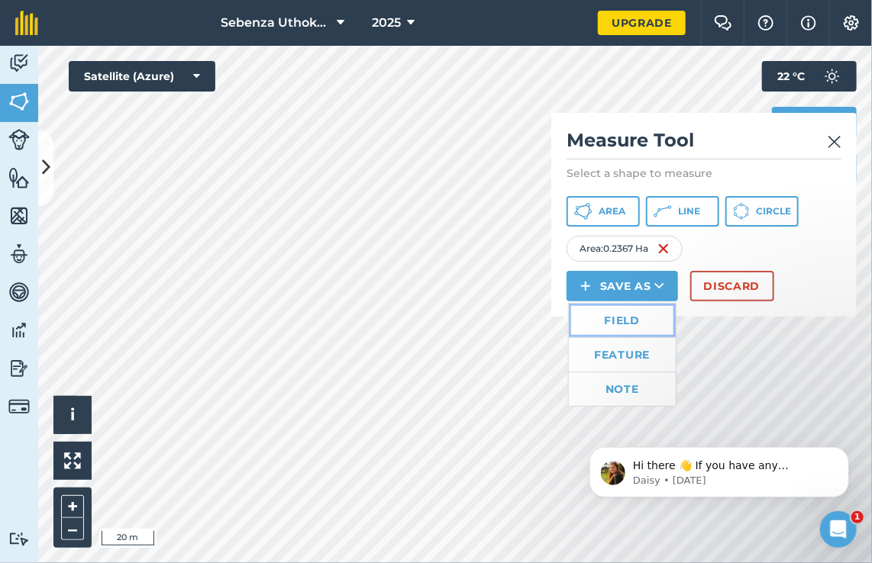
click at [623, 320] on link "Field" at bounding box center [622, 321] width 107 height 34
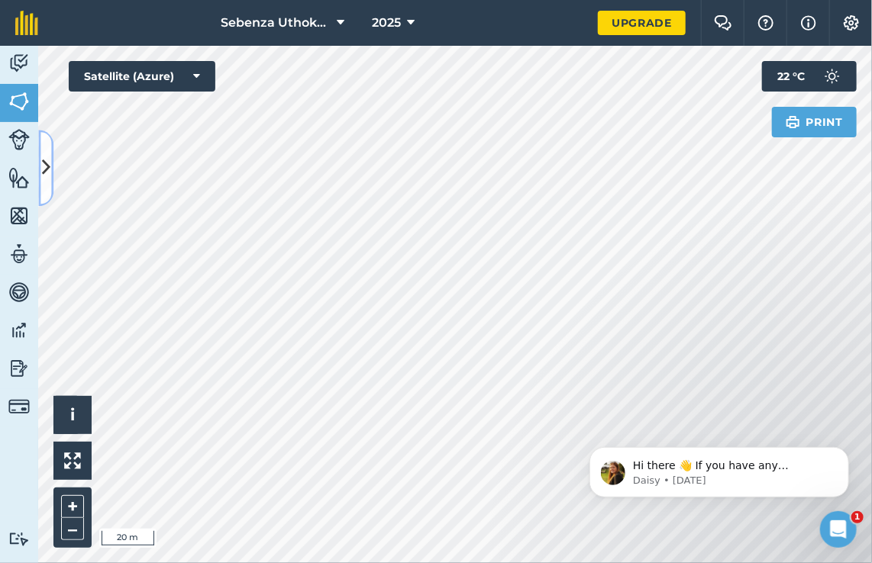
click at [47, 156] on icon at bounding box center [46, 168] width 8 height 27
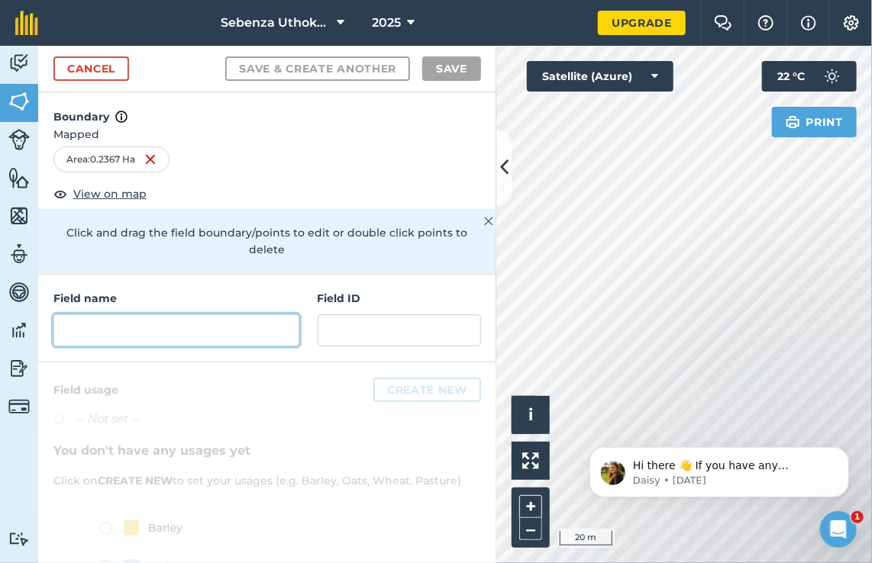
click at [98, 323] on input "text" at bounding box center [176, 330] width 246 height 32
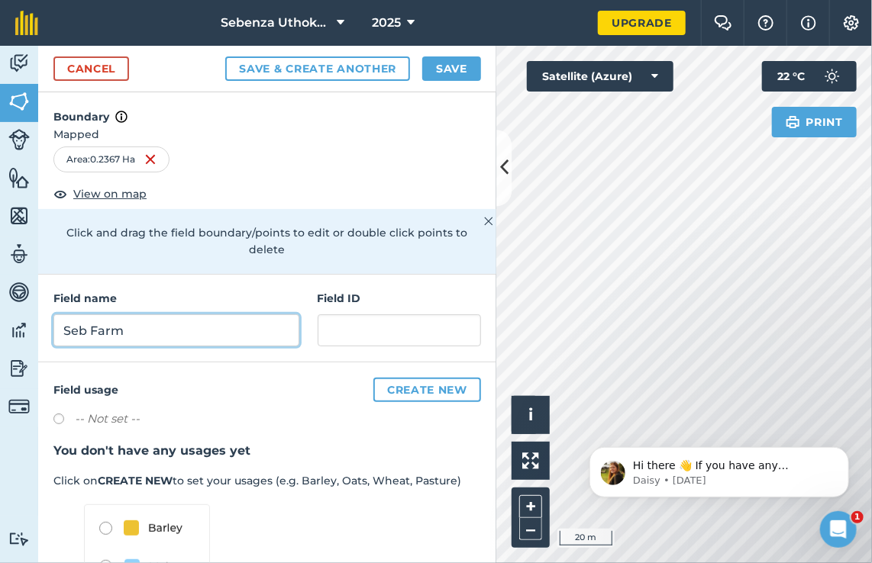
type input "Seb Farm"
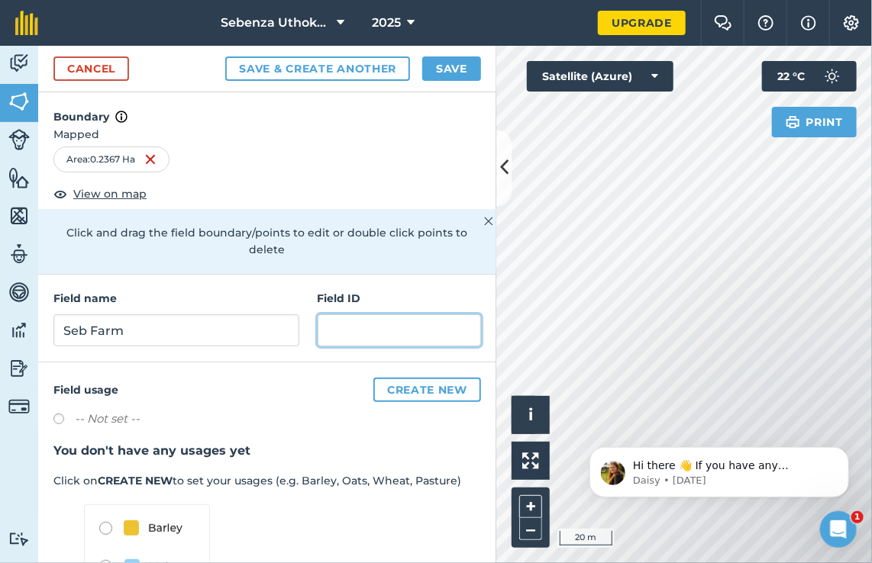
click at [351, 325] on input "text" at bounding box center [398, 330] width 163 height 32
type input "f"
type input "sub F 1"
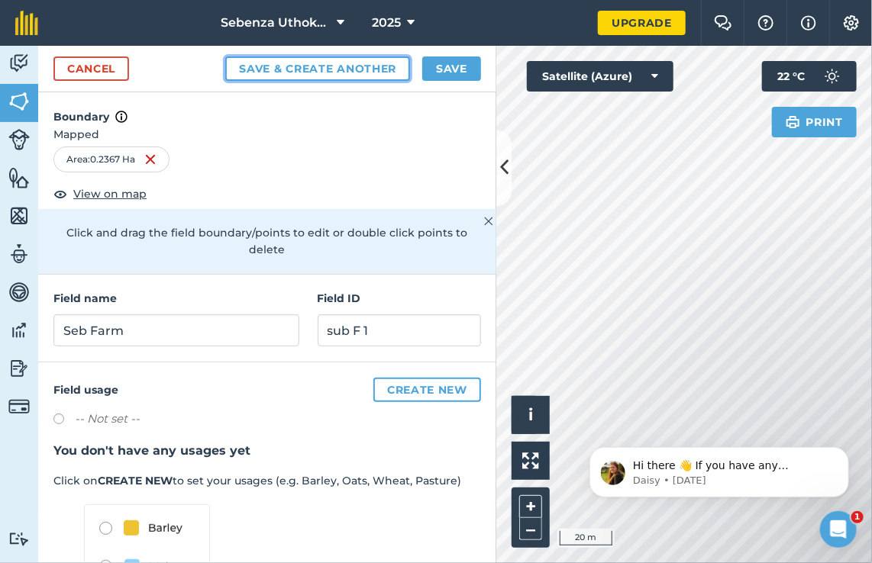
click at [364, 66] on button "Save & Create Another" at bounding box center [317, 68] width 185 height 24
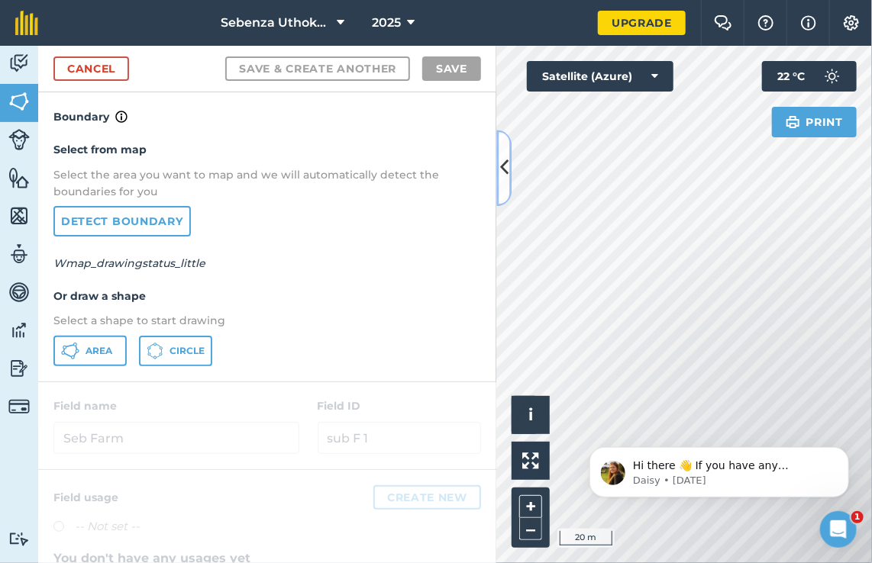
click at [502, 163] on icon at bounding box center [504, 168] width 8 height 27
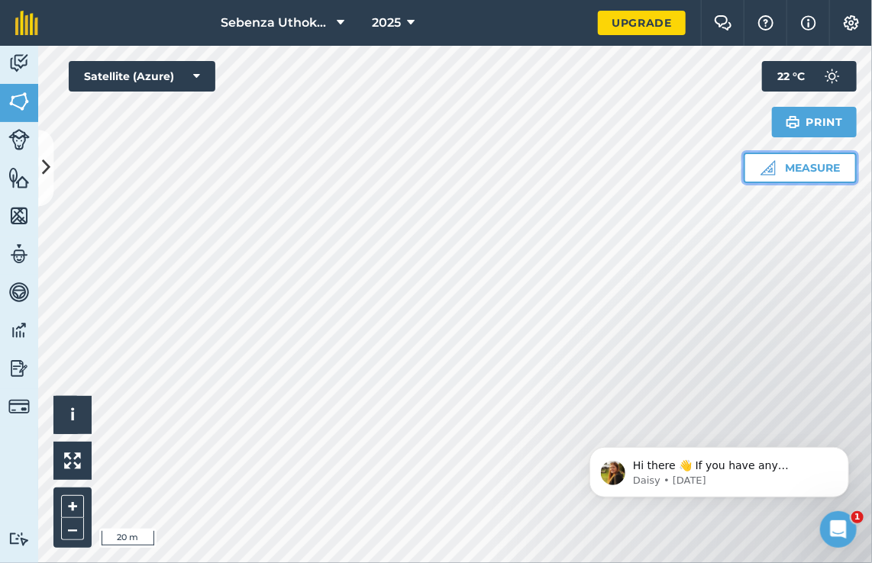
click at [799, 163] on button "Measure" at bounding box center [799, 168] width 113 height 31
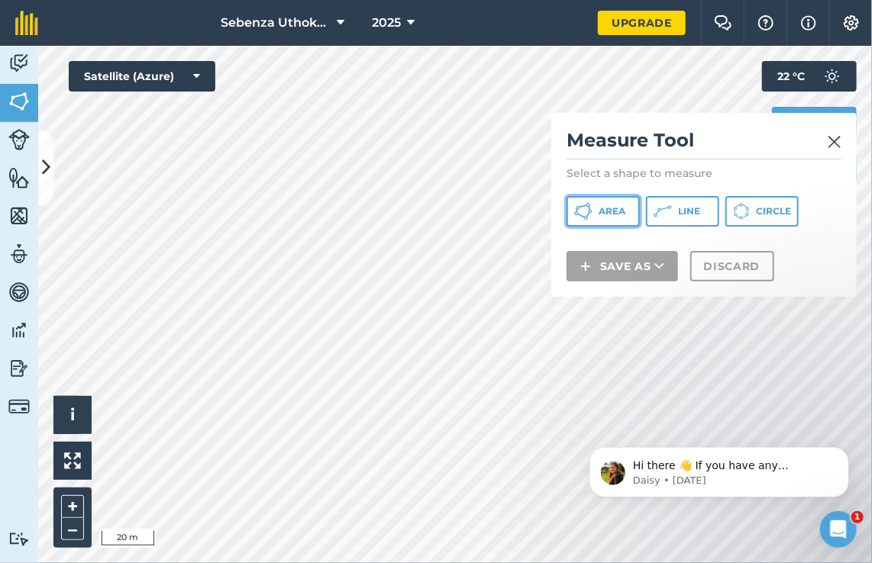
click at [595, 210] on button "Area" at bounding box center [602, 211] width 73 height 31
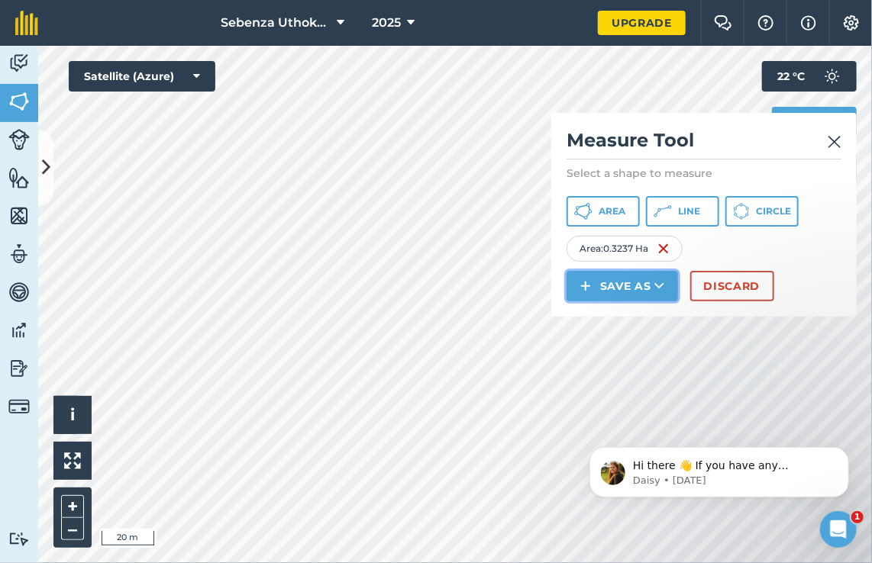
click at [646, 283] on button "Save as" at bounding box center [621, 286] width 111 height 31
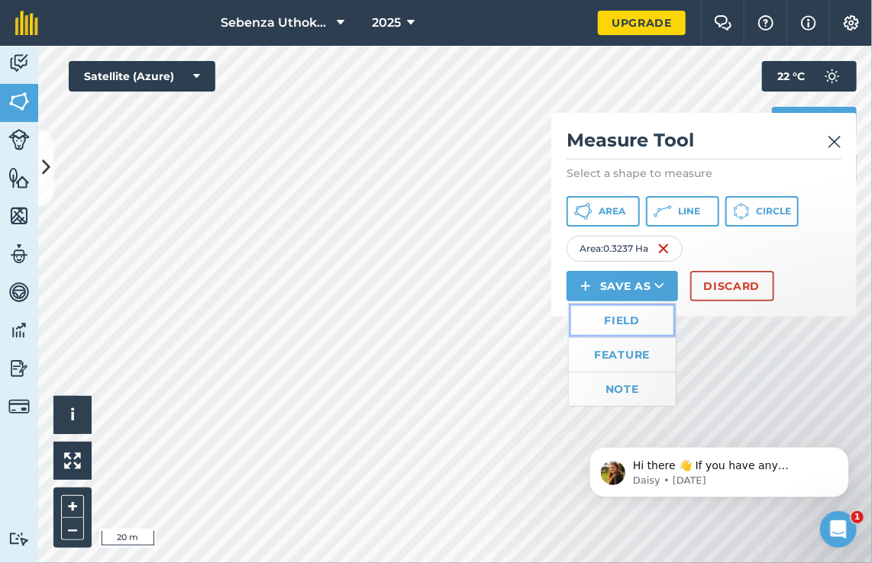
click at [615, 317] on link "Field" at bounding box center [622, 321] width 107 height 34
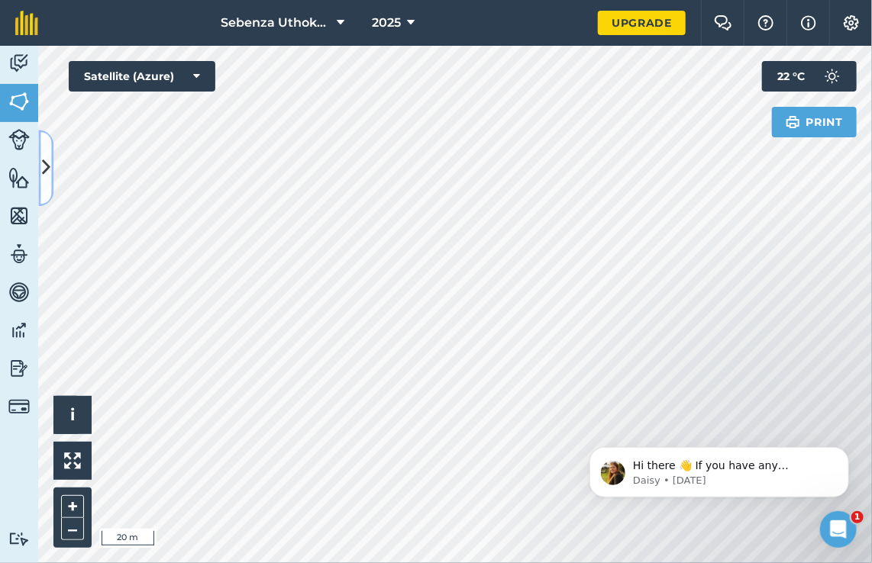
click at [42, 169] on icon at bounding box center [46, 168] width 8 height 27
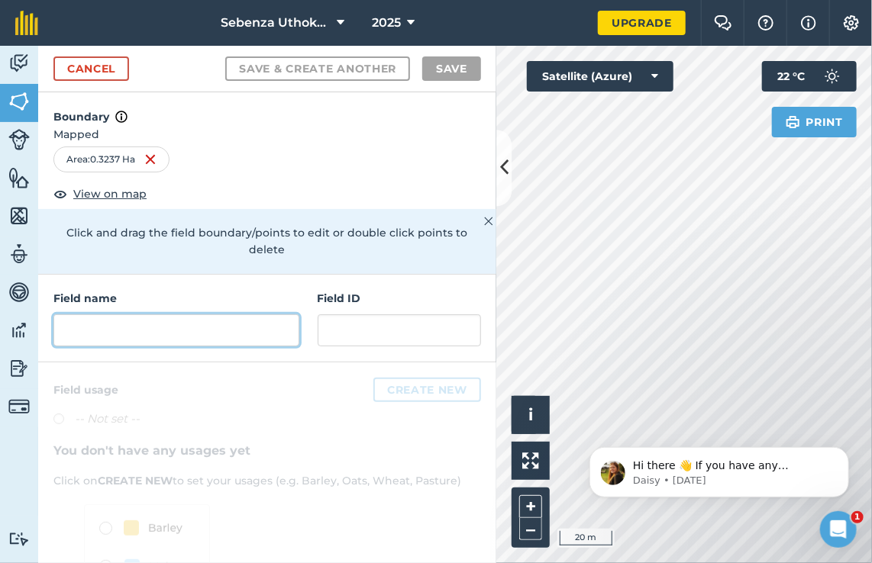
click at [125, 328] on input "text" at bounding box center [176, 330] width 246 height 32
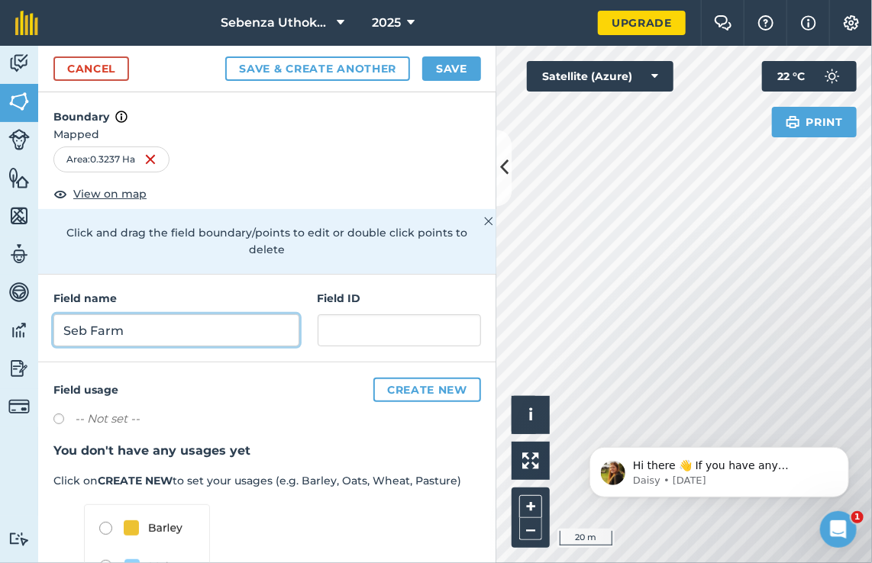
type input "Seb Farm"
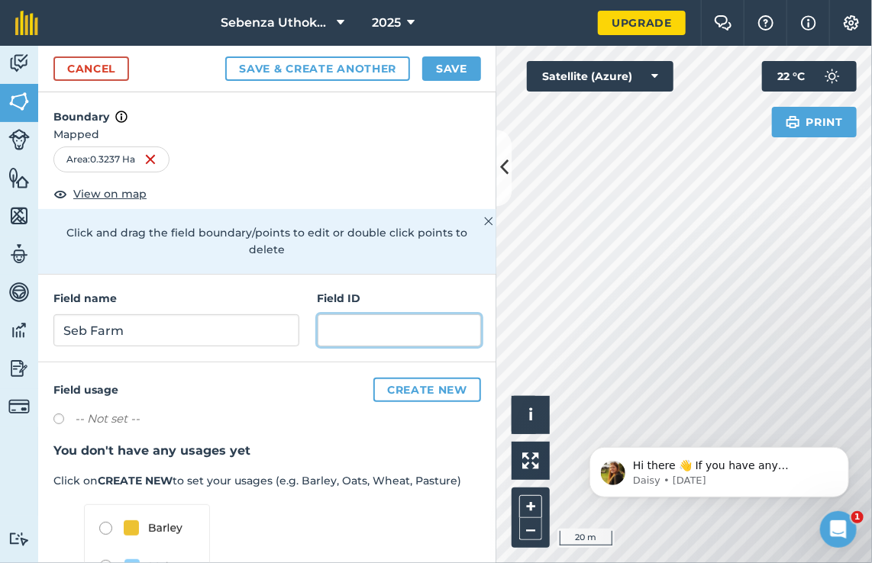
click at [345, 324] on input "text" at bounding box center [398, 330] width 163 height 32
type input "Sub F2"
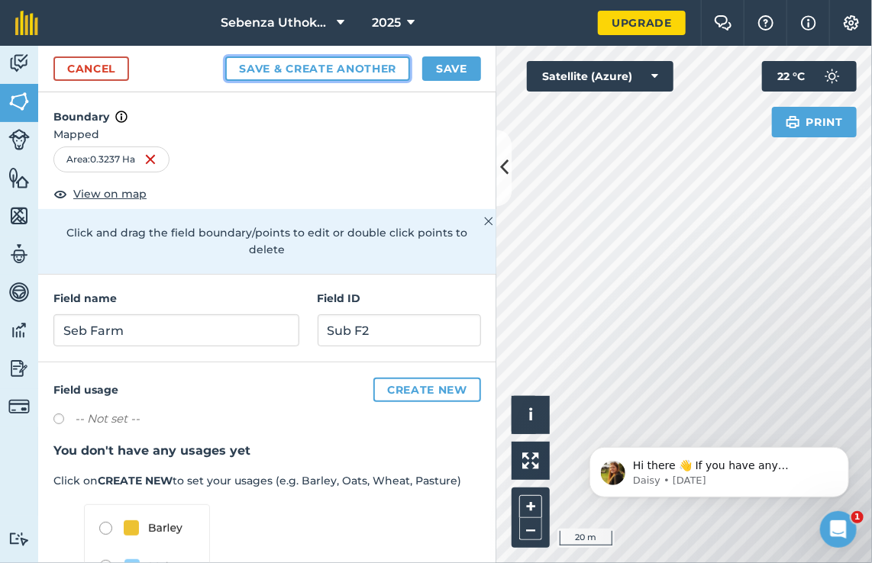
click at [353, 66] on button "Save & Create Another" at bounding box center [317, 68] width 185 height 24
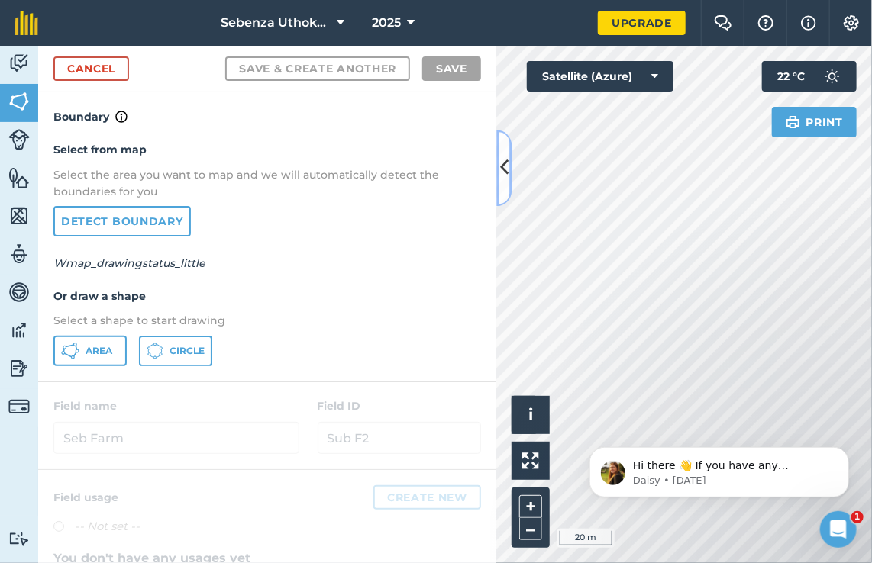
click at [503, 159] on icon at bounding box center [504, 168] width 8 height 27
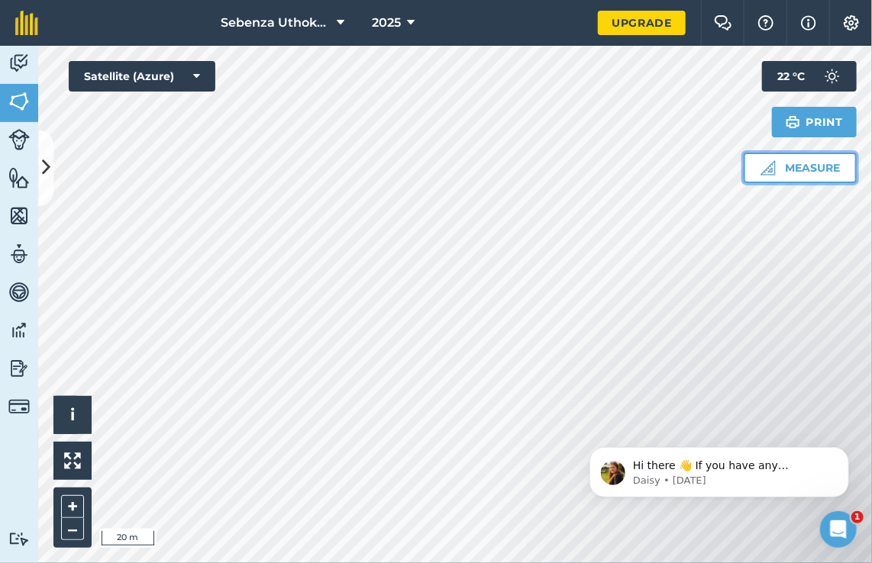
click at [763, 169] on img at bounding box center [767, 167] width 15 height 15
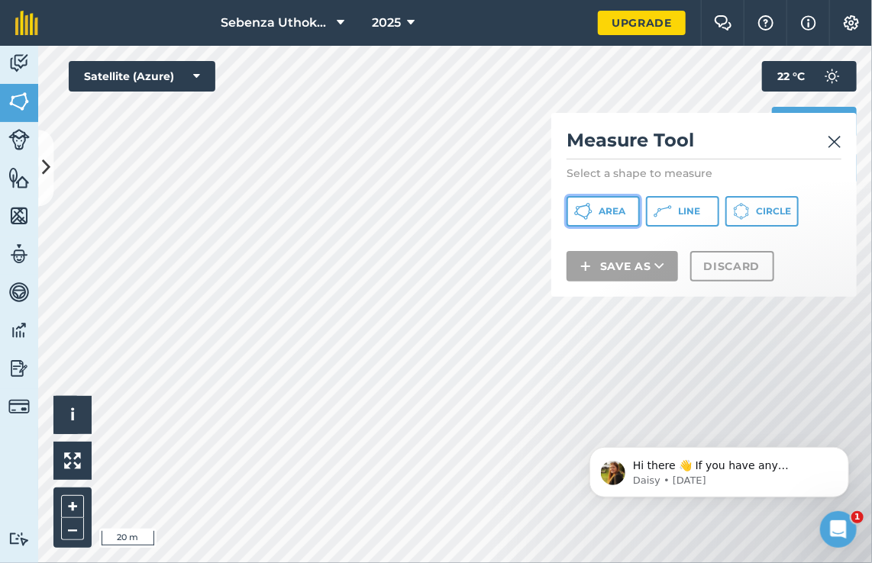
click at [614, 203] on button "Area" at bounding box center [602, 211] width 73 height 31
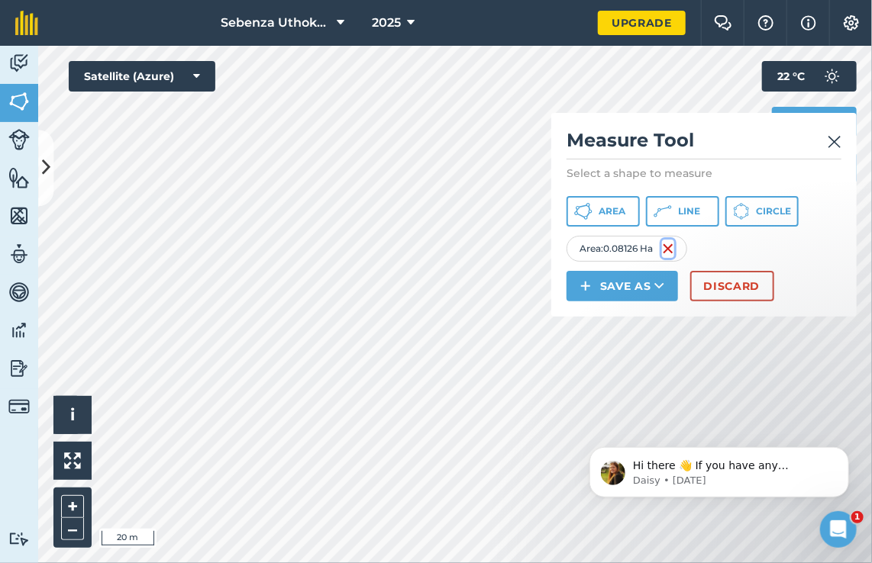
click at [674, 245] on img at bounding box center [668, 249] width 12 height 18
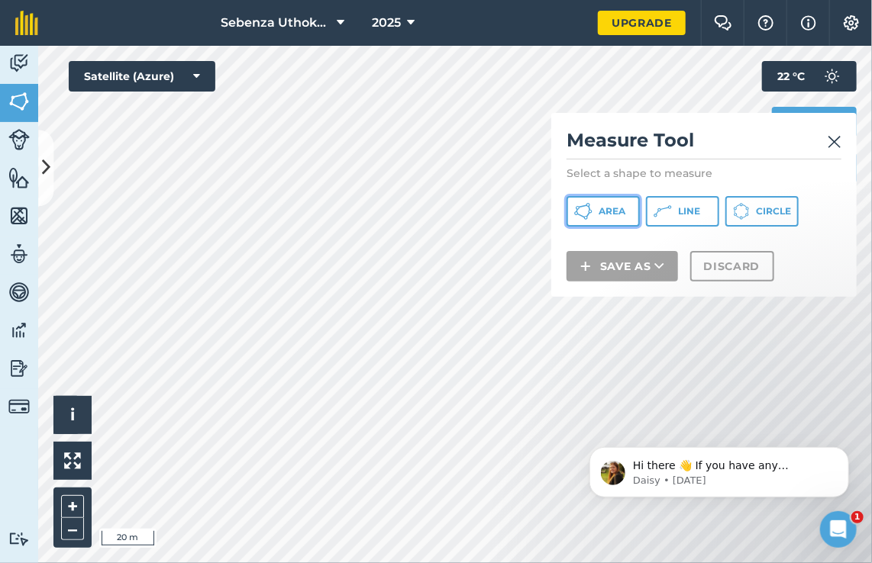
click at [598, 219] on button "Area" at bounding box center [602, 211] width 73 height 31
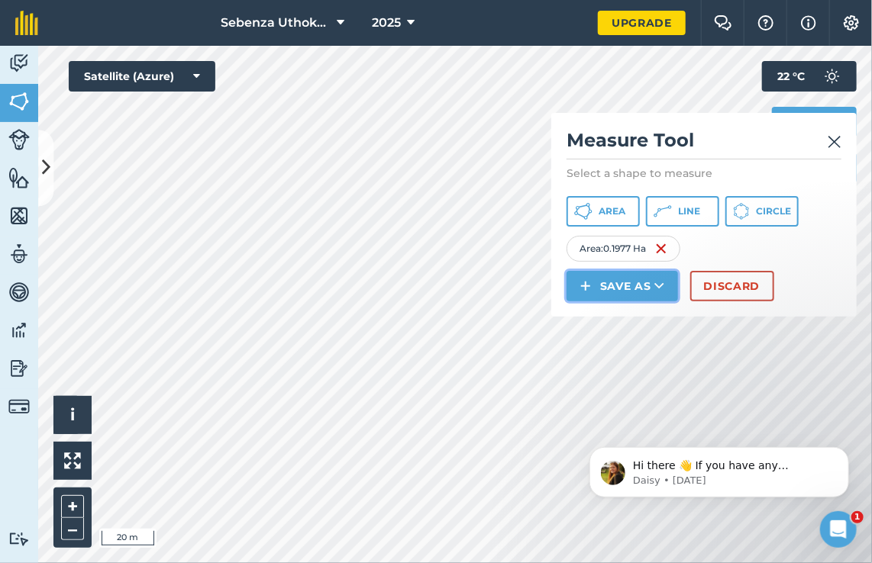
click at [618, 285] on button "Save as" at bounding box center [621, 286] width 111 height 31
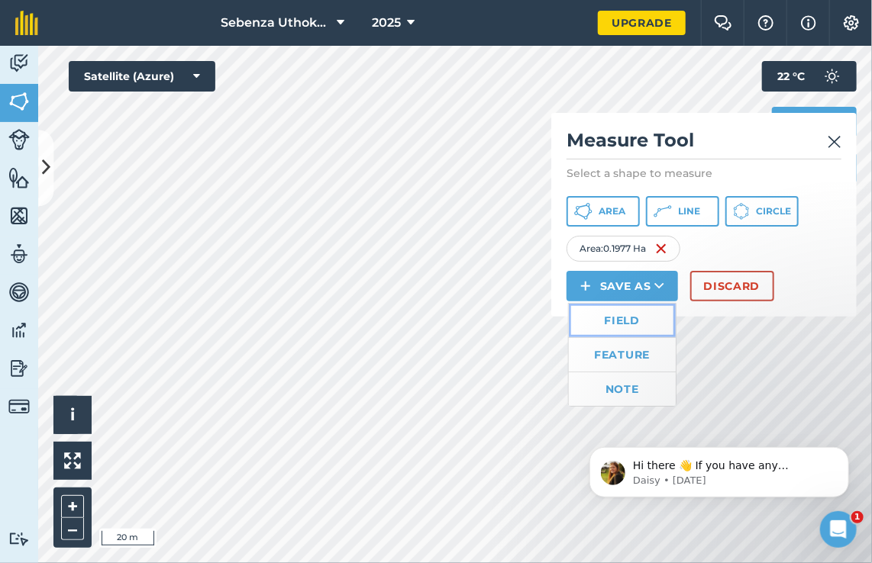
click at [627, 319] on link "Field" at bounding box center [622, 321] width 107 height 34
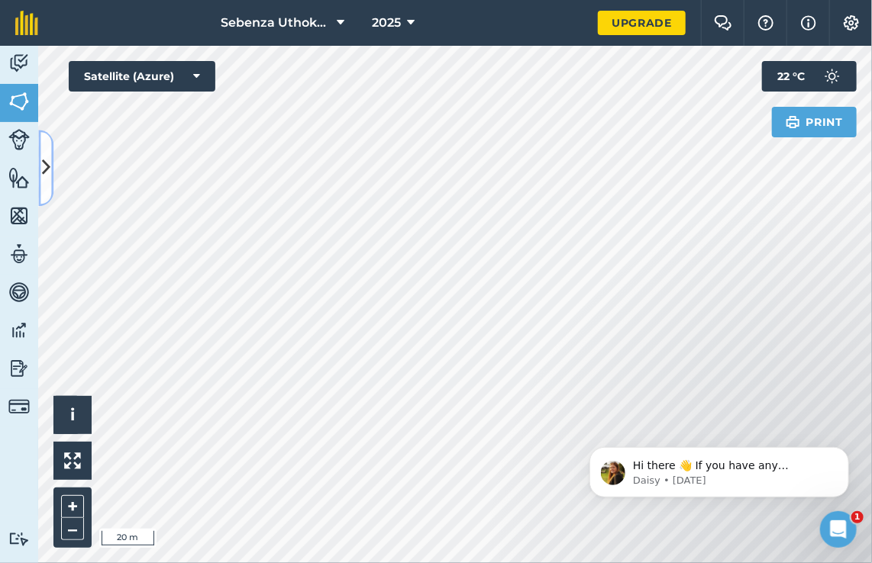
click at [39, 186] on button at bounding box center [45, 168] width 15 height 76
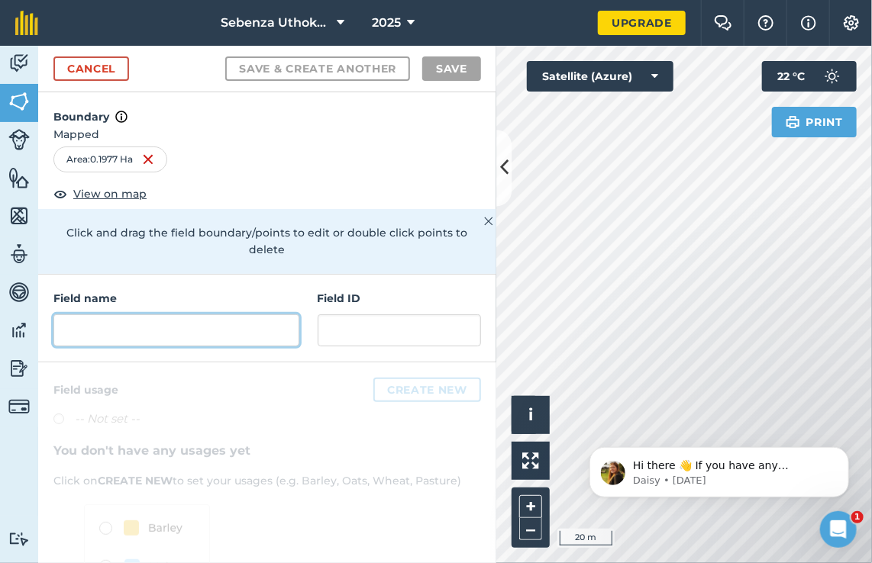
click at [85, 331] on input "text" at bounding box center [176, 330] width 246 height 32
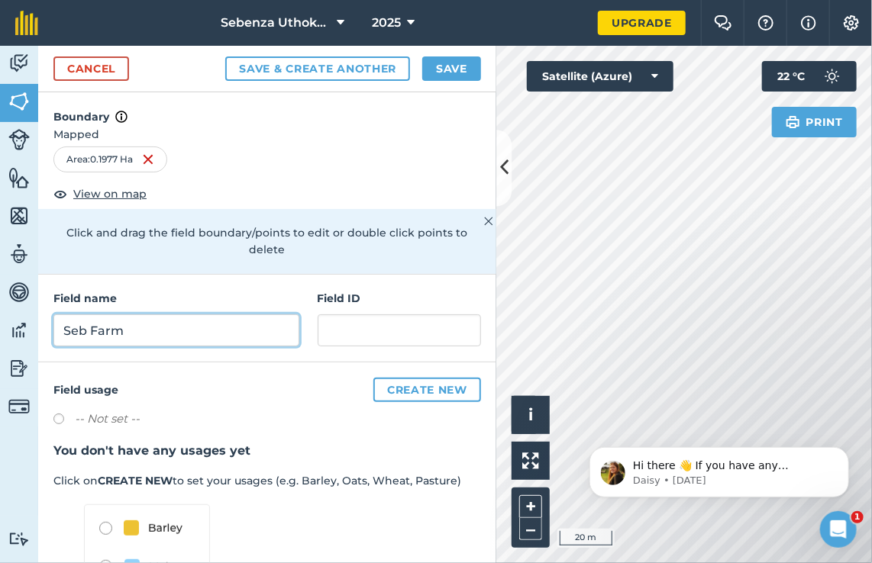
type input "Seb Farm"
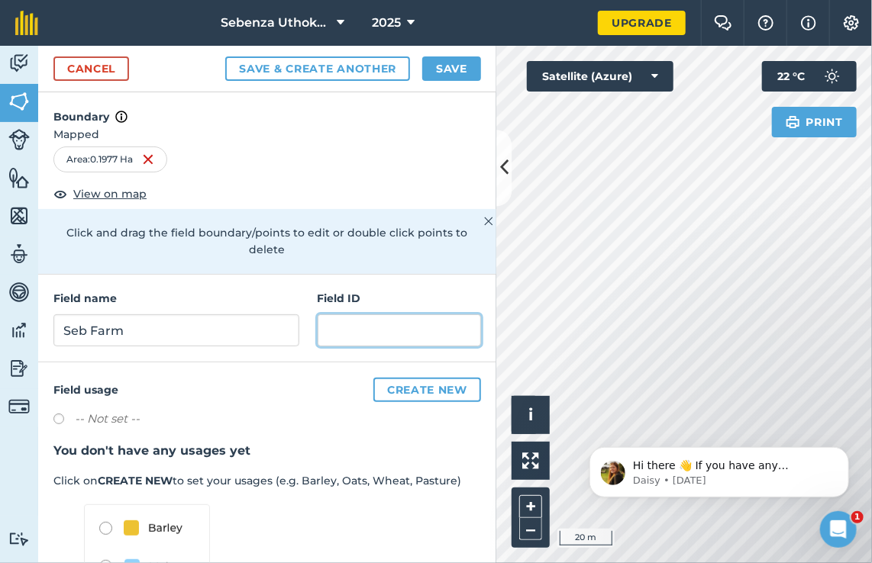
click at [317, 323] on input "text" at bounding box center [398, 330] width 163 height 32
type input "Sub F3"
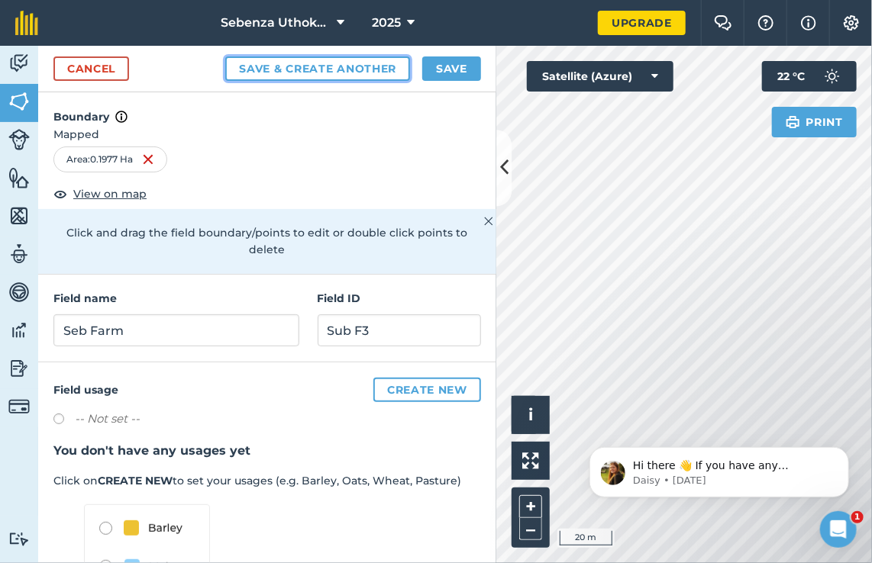
click at [287, 60] on button "Save & Create Another" at bounding box center [317, 68] width 185 height 24
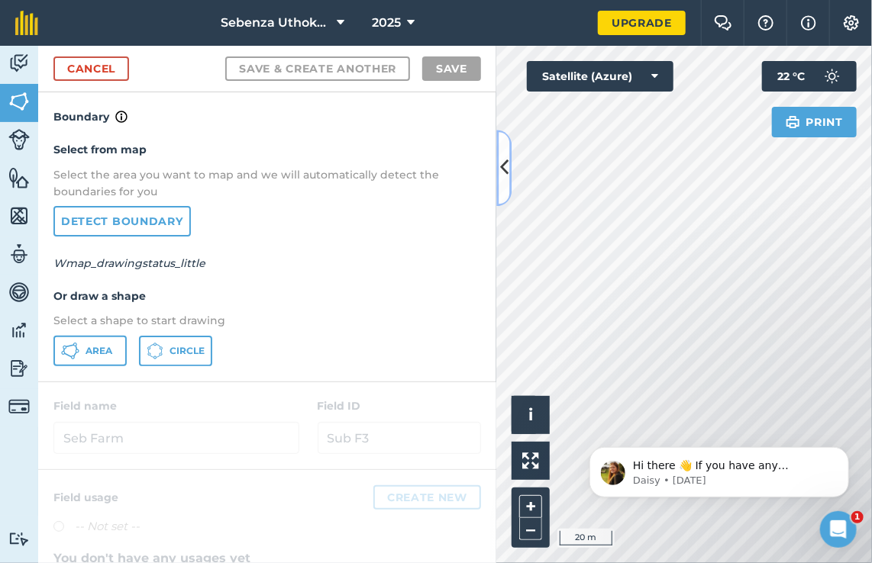
click at [502, 169] on icon at bounding box center [504, 168] width 8 height 27
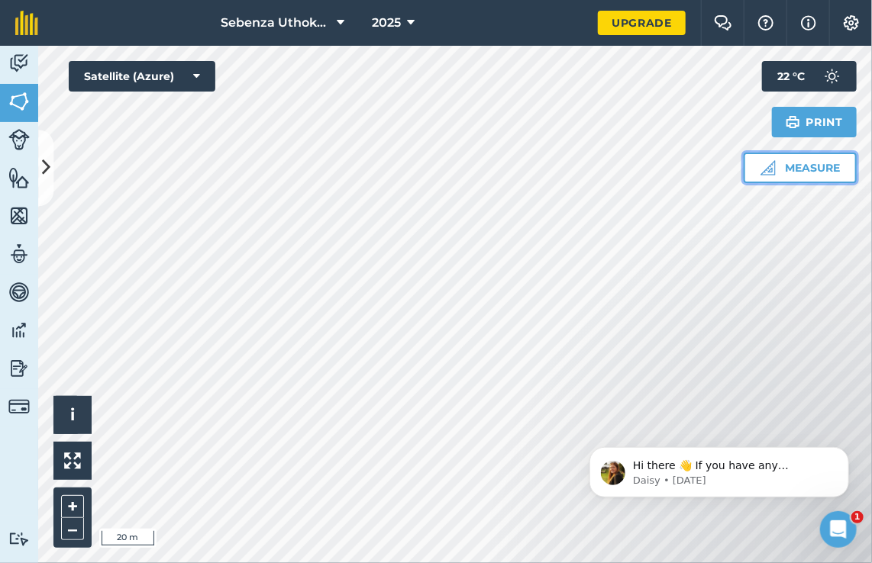
click at [772, 166] on img at bounding box center [767, 167] width 15 height 15
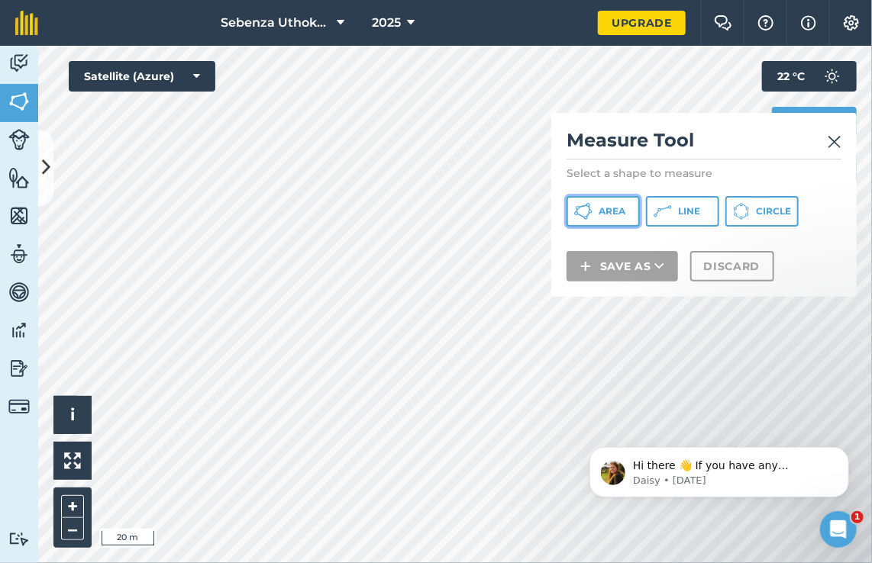
click at [611, 210] on span "Area" at bounding box center [611, 211] width 27 height 12
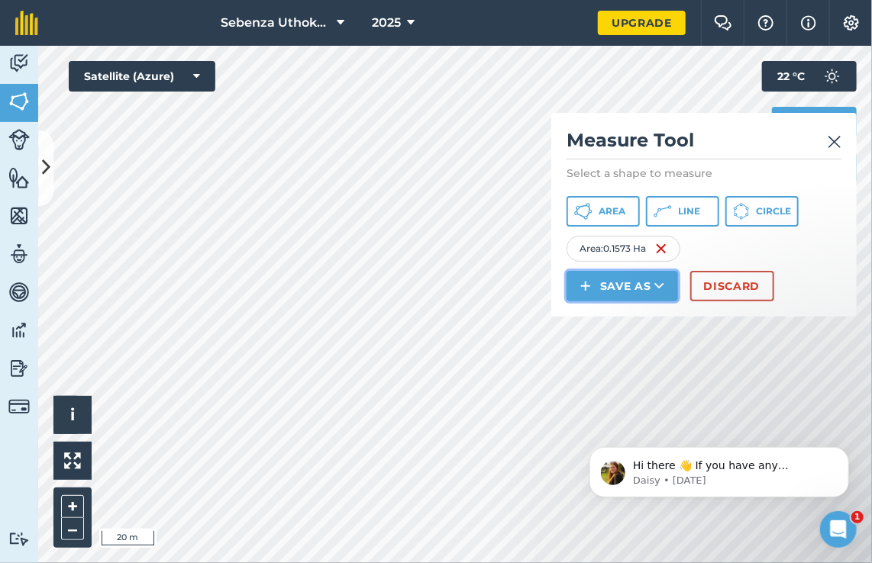
click at [620, 283] on button "Save as" at bounding box center [621, 286] width 111 height 31
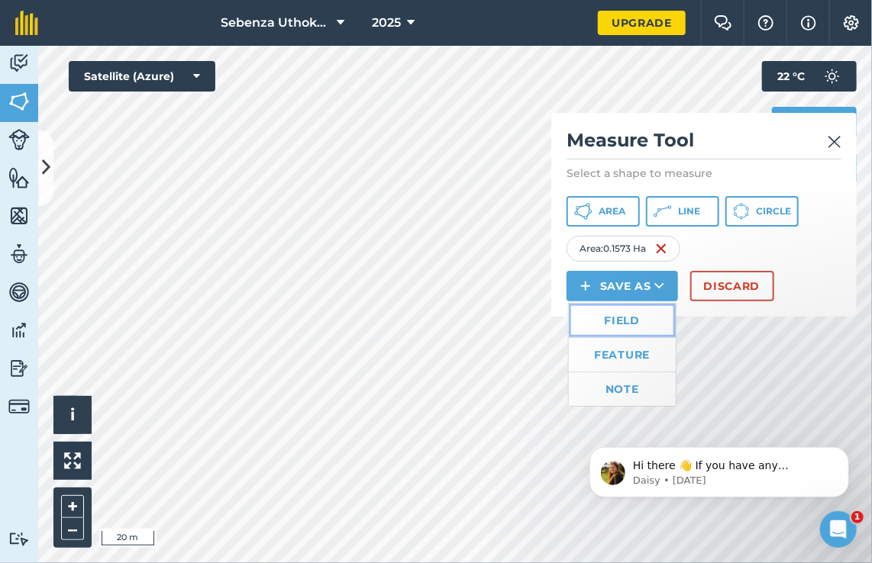
click at [627, 327] on link "Field" at bounding box center [622, 321] width 107 height 34
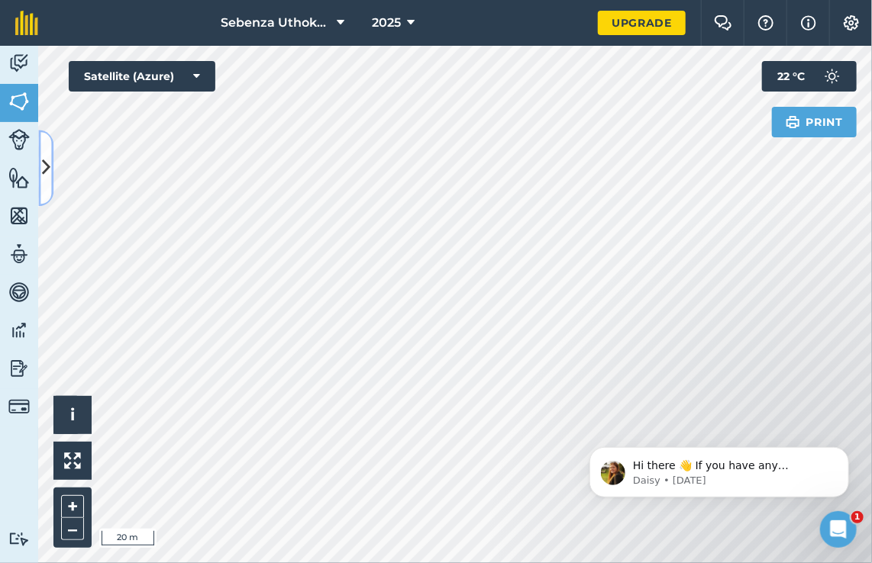
click at [49, 172] on icon at bounding box center [46, 168] width 8 height 27
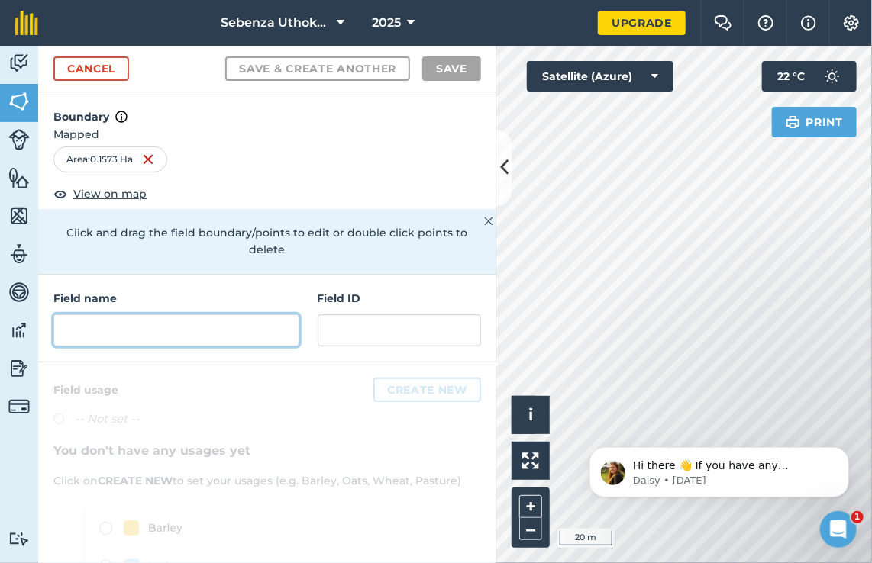
click at [105, 331] on input "text" at bounding box center [176, 330] width 246 height 32
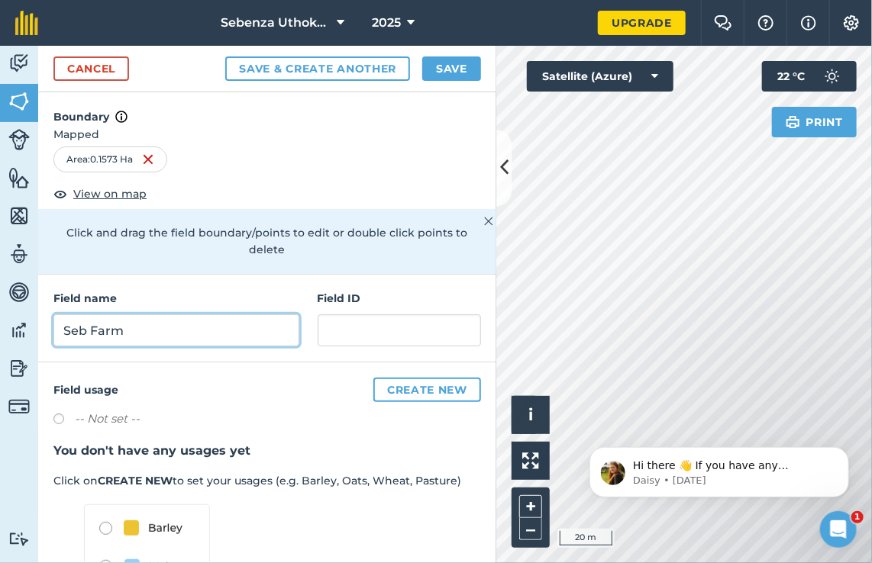
type input "Seb Farm"
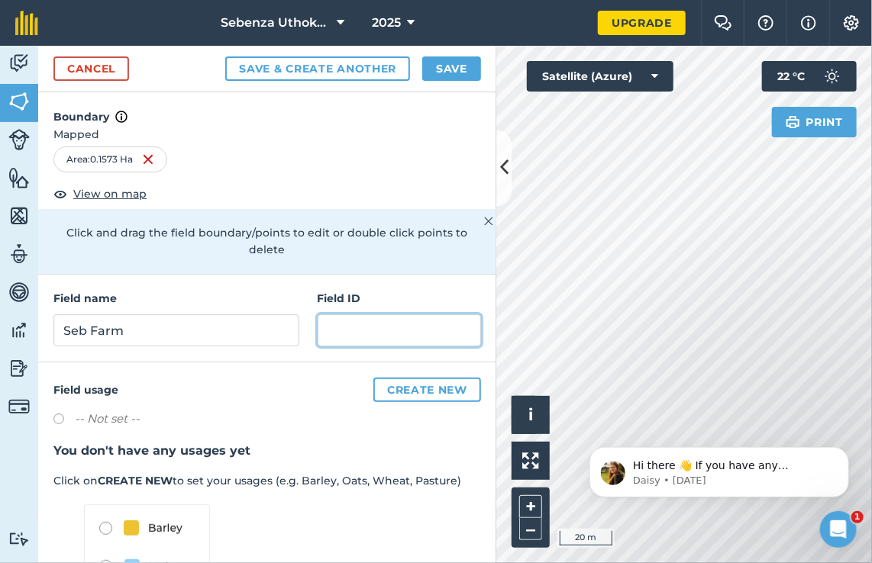
click at [353, 333] on input "text" at bounding box center [398, 330] width 163 height 32
type input "Sub f4"
click at [449, 71] on button "Save" at bounding box center [451, 68] width 59 height 24
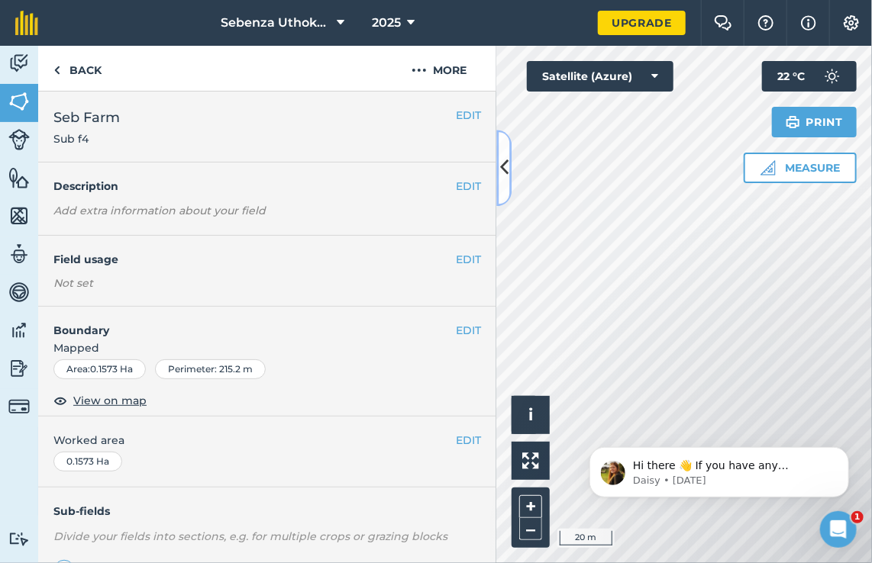
click at [507, 169] on icon at bounding box center [504, 168] width 8 height 27
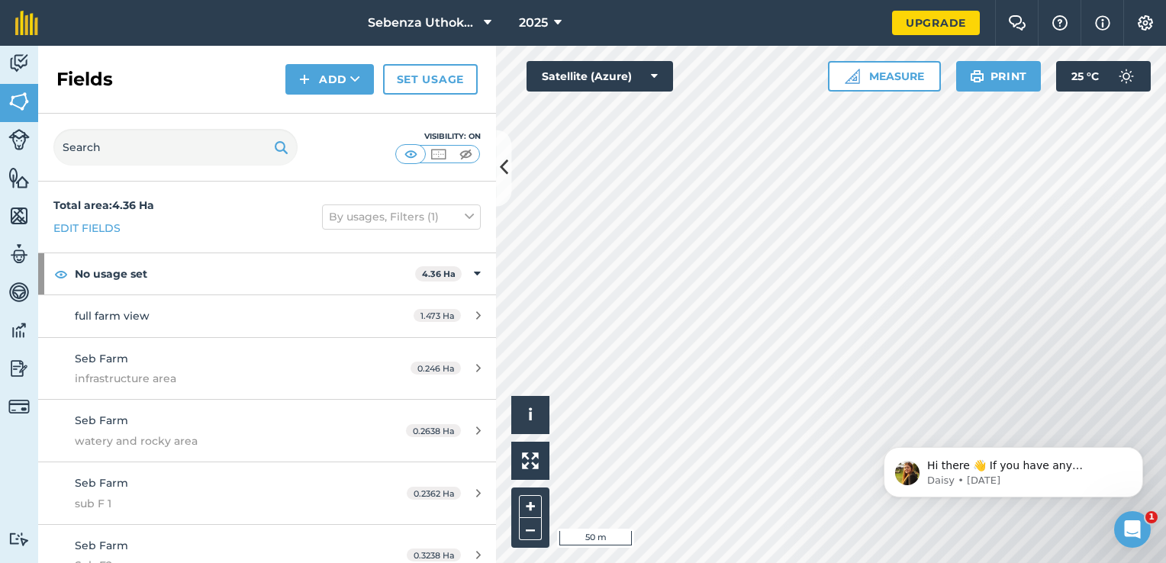
click at [496, 170] on div at bounding box center [831, 304] width 670 height 517
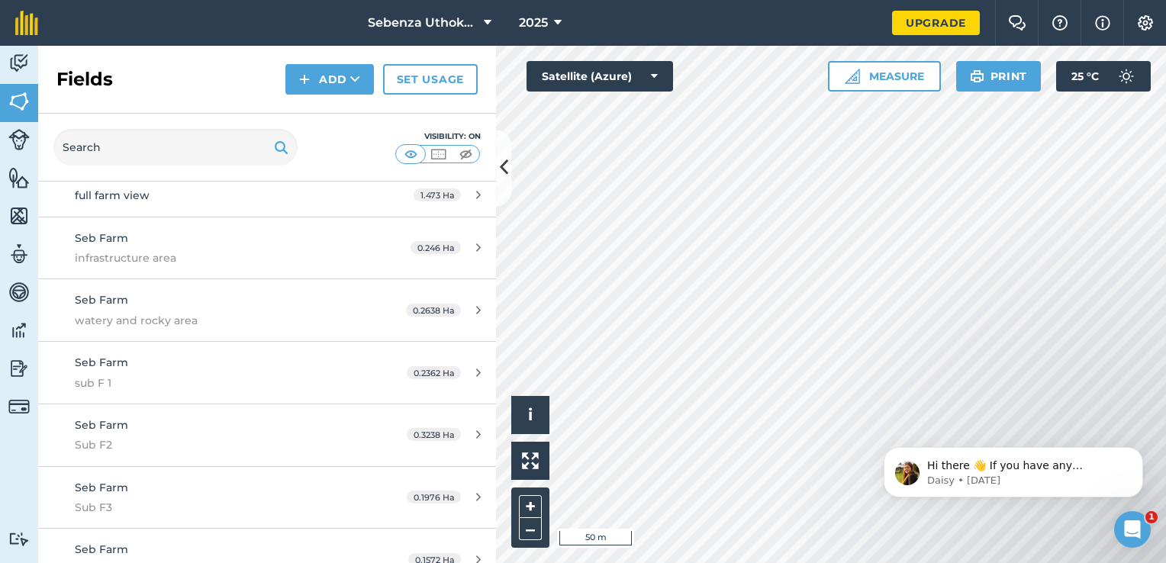
scroll to position [122, 0]
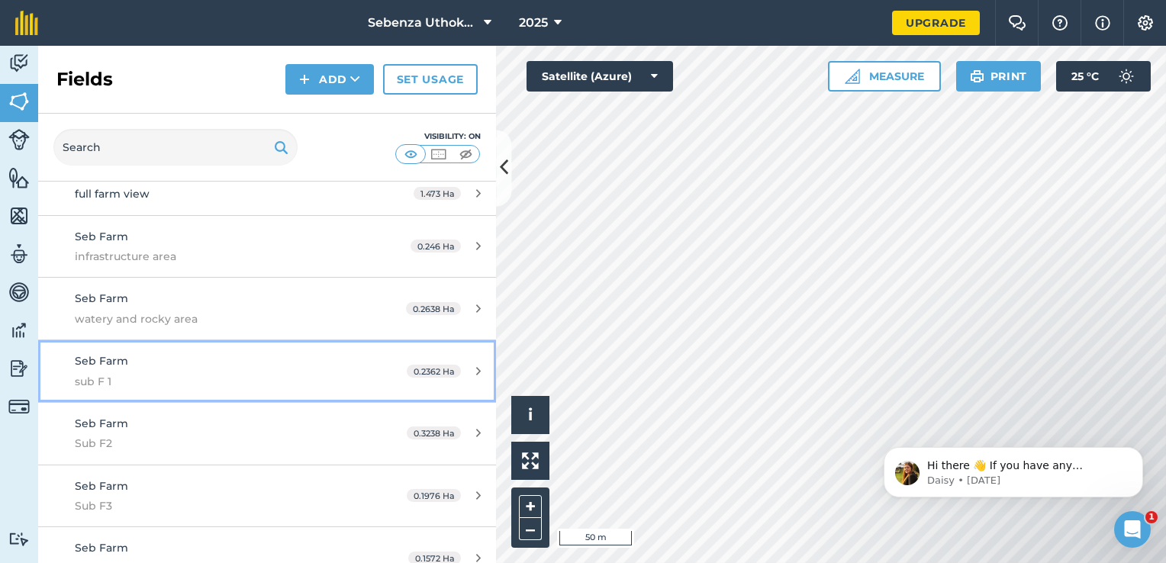
click at [199, 374] on span "sub F 1" at bounding box center [218, 381] width 287 height 17
